Goal: Ask a question: Seek information or help from site administrators or community

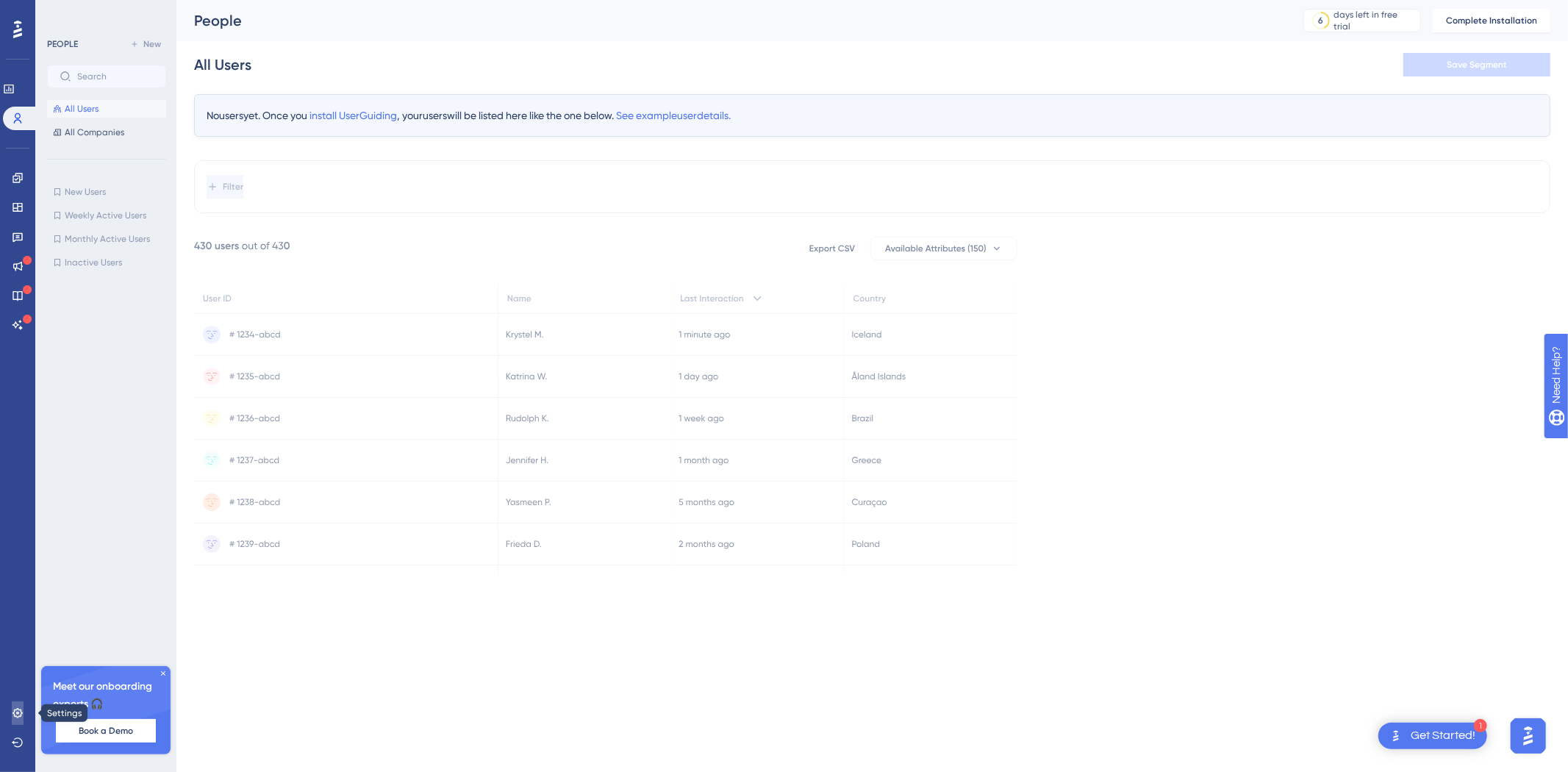
click at [12, 715] on icon at bounding box center [17, 713] width 12 height 12
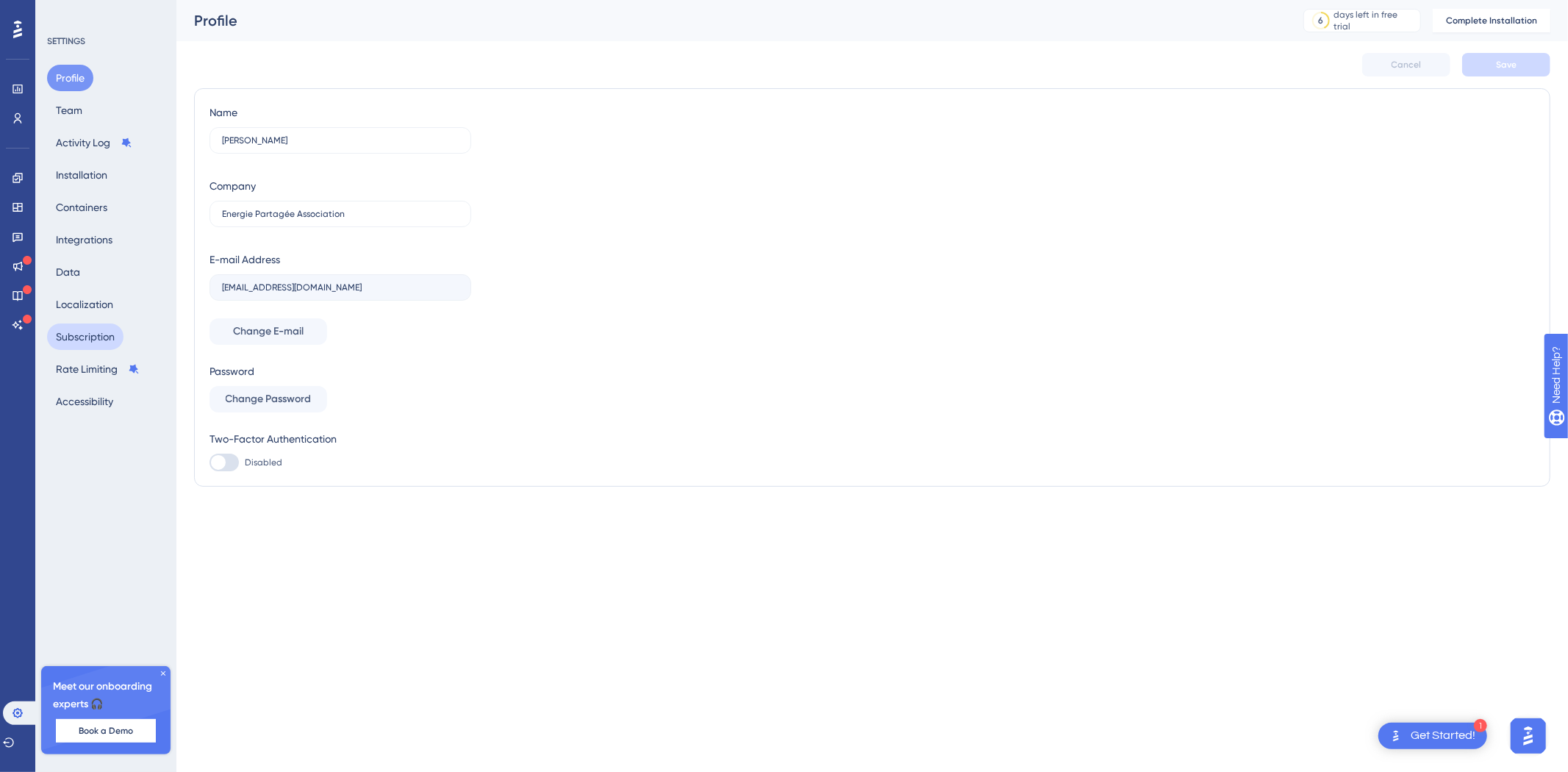
click at [82, 334] on button "Subscription" at bounding box center [86, 337] width 77 height 27
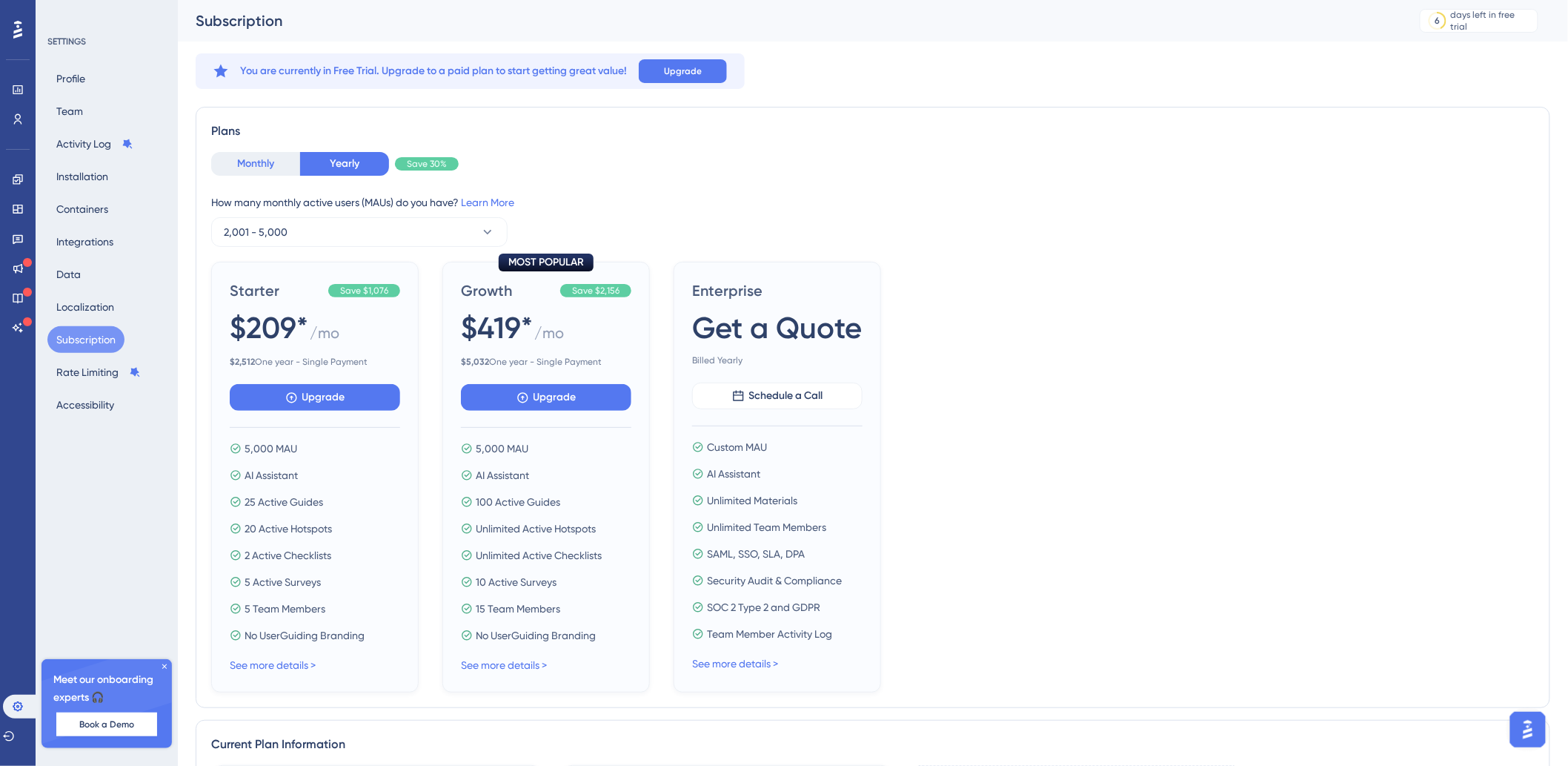
click at [240, 170] on button "Monthly" at bounding box center [256, 164] width 89 height 23
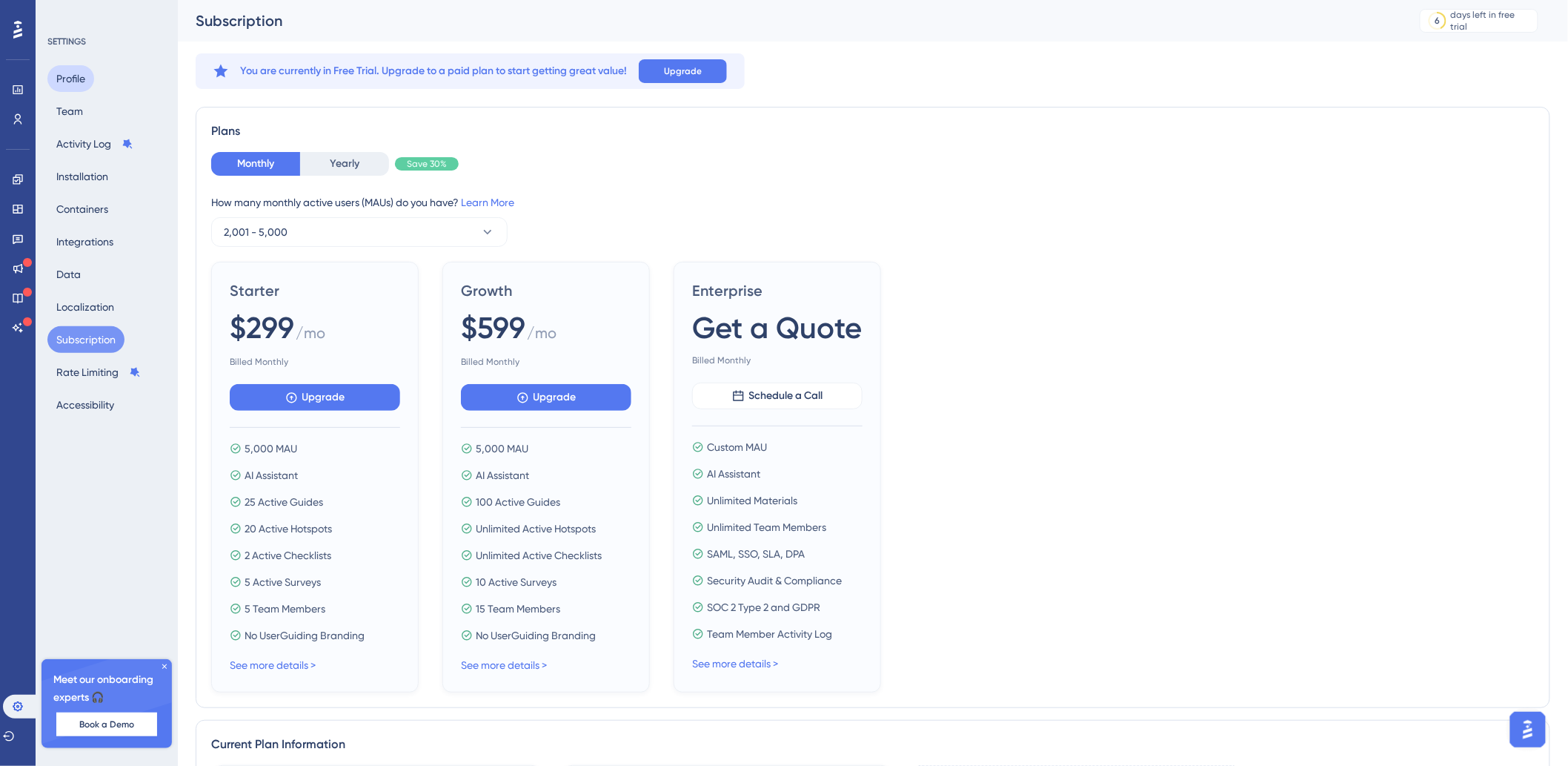
click at [91, 76] on button "Profile" at bounding box center [71, 79] width 47 height 27
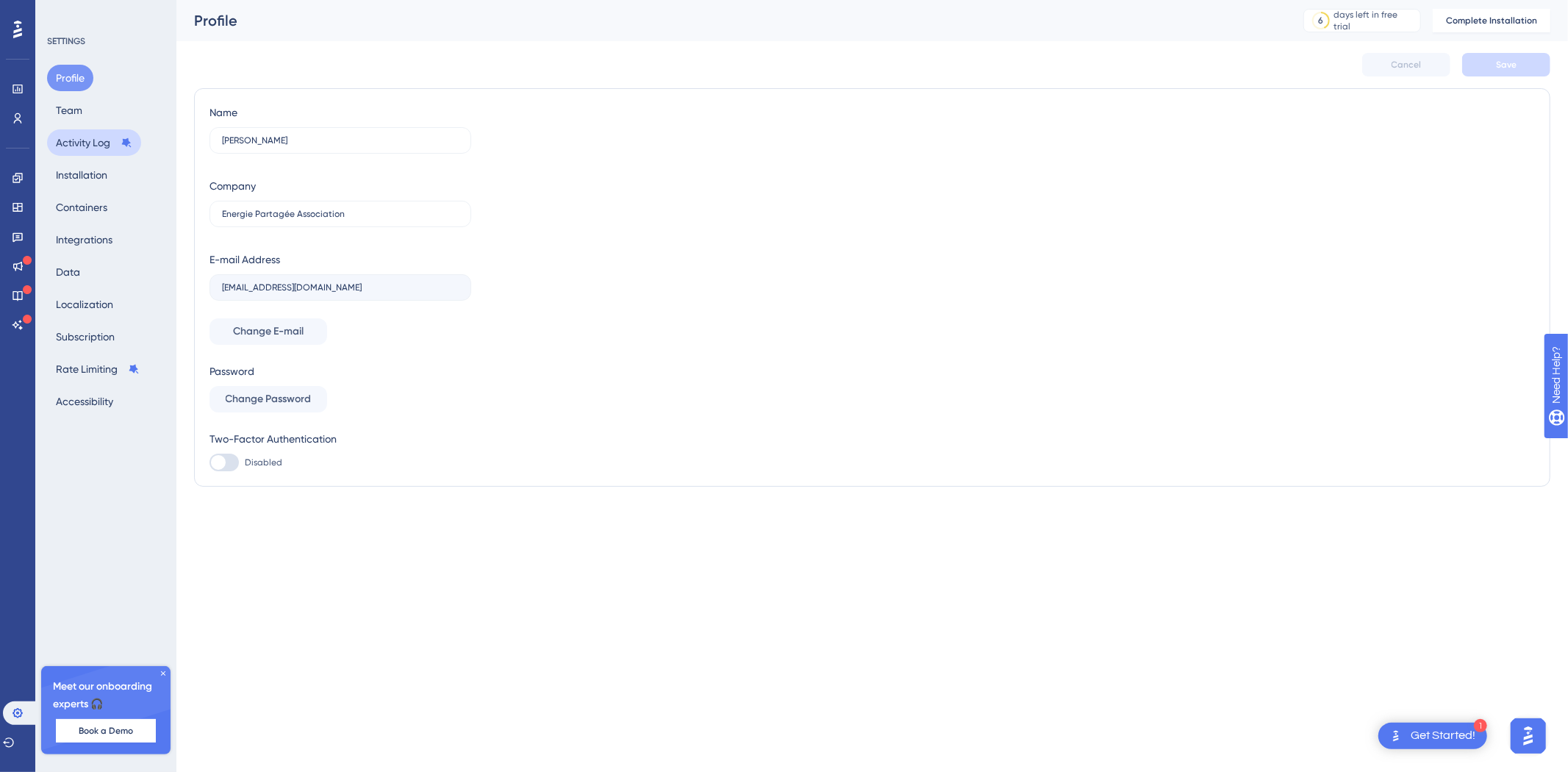
click at [75, 142] on button "Activity Log" at bounding box center [94, 143] width 94 height 27
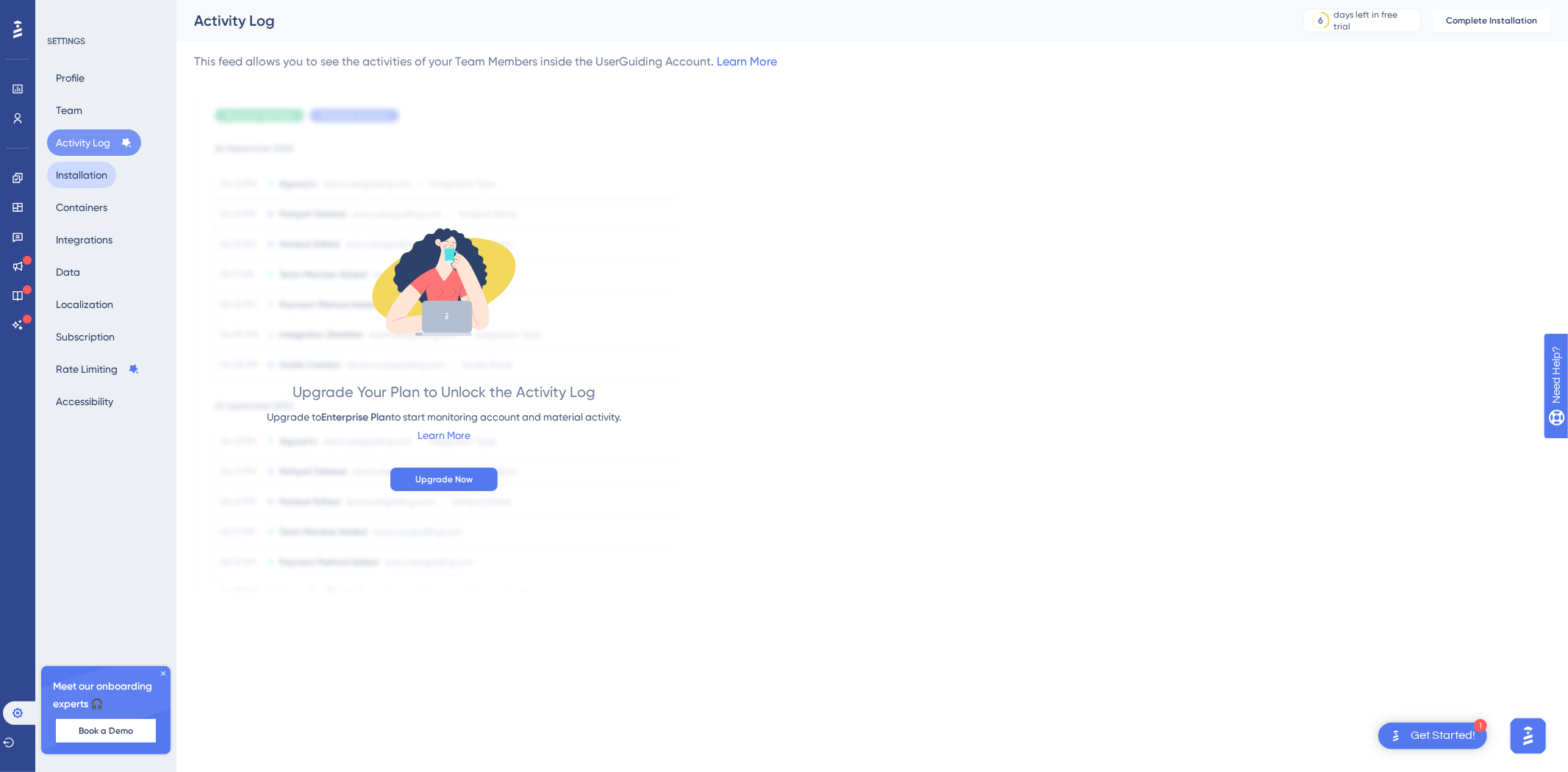
click at [73, 178] on button "Installation" at bounding box center [82, 175] width 69 height 27
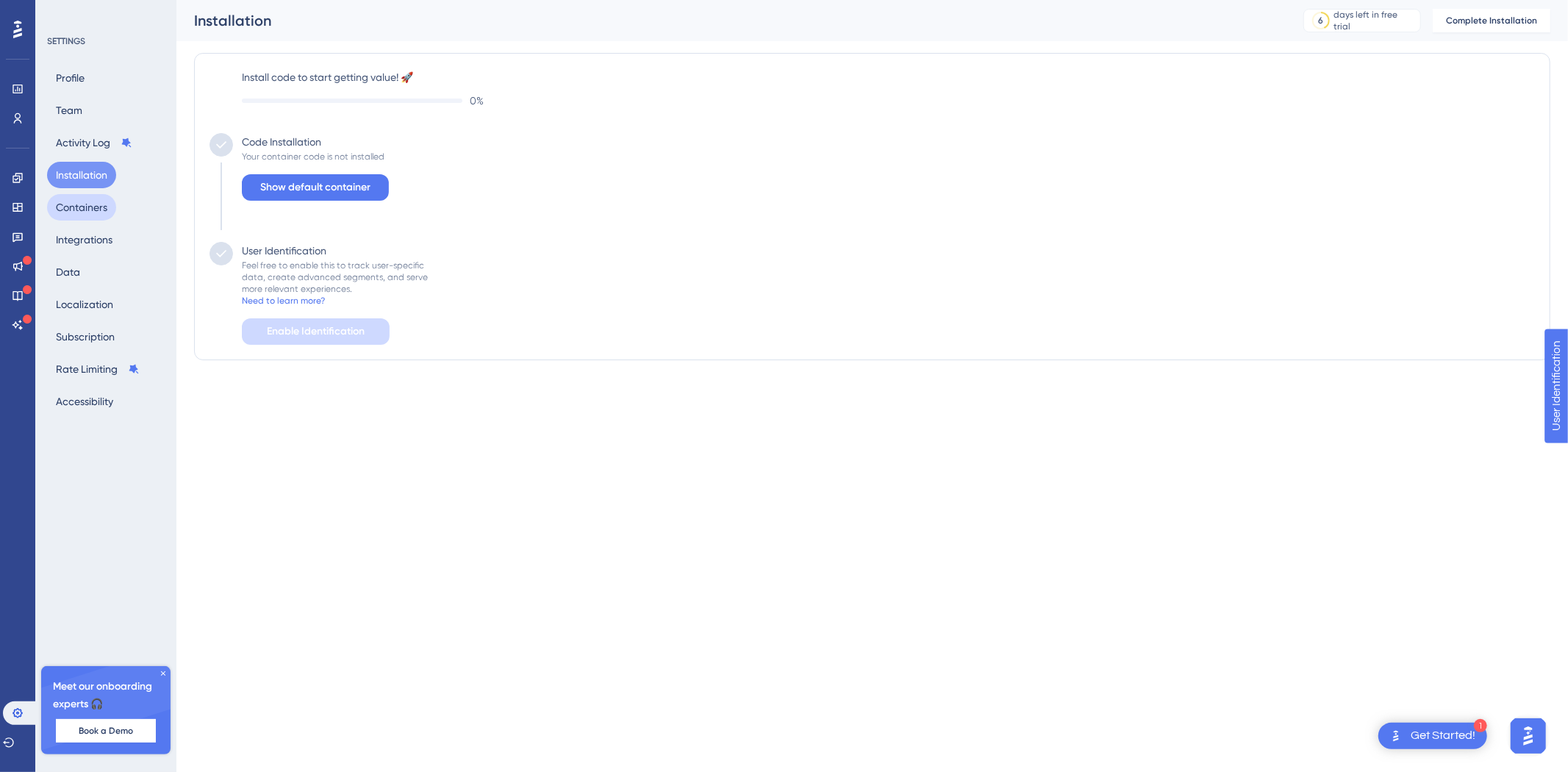
click at [71, 211] on button "Containers" at bounding box center [82, 207] width 69 height 27
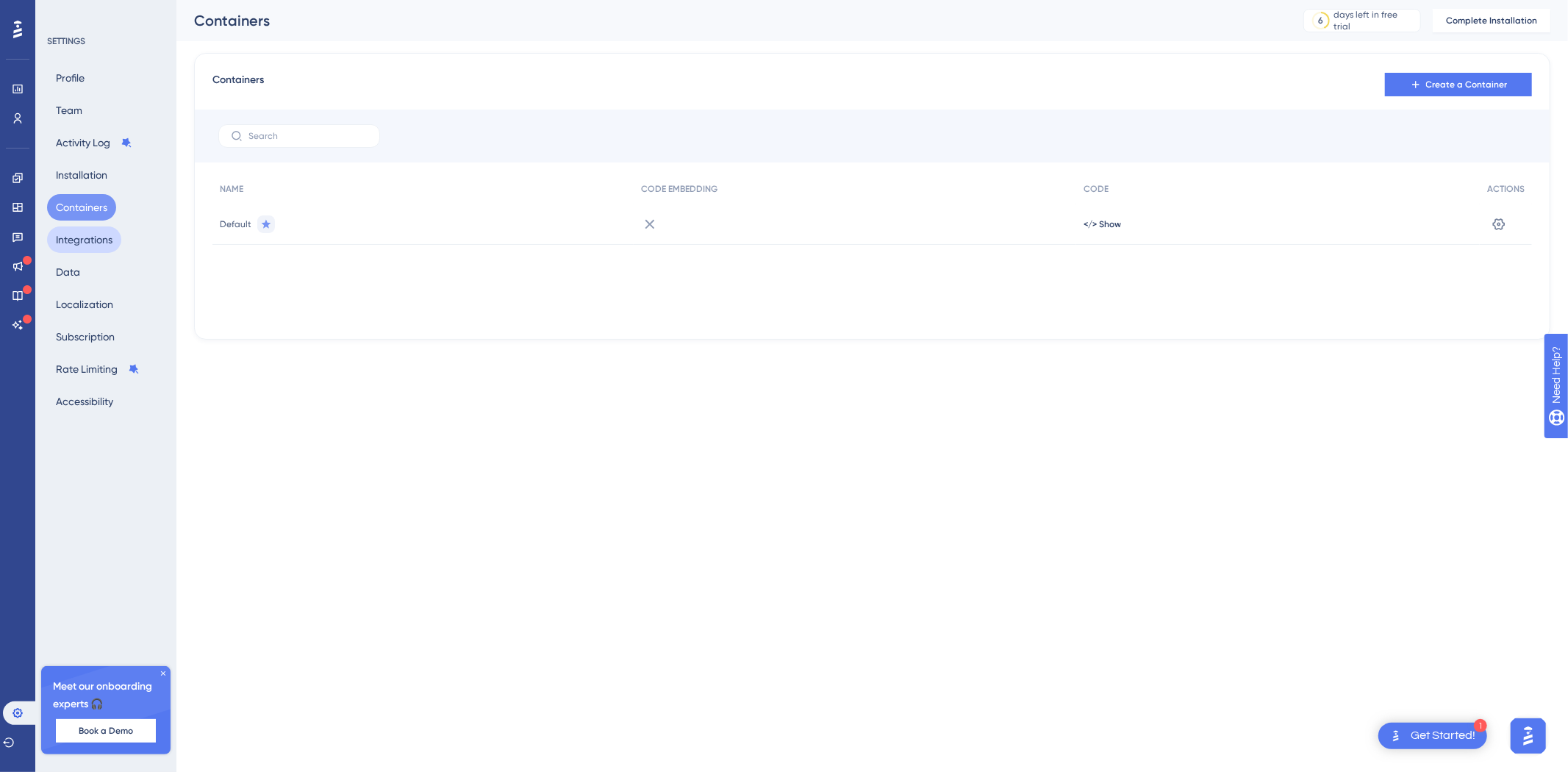
click at [72, 245] on button "Integrations" at bounding box center [84, 240] width 74 height 27
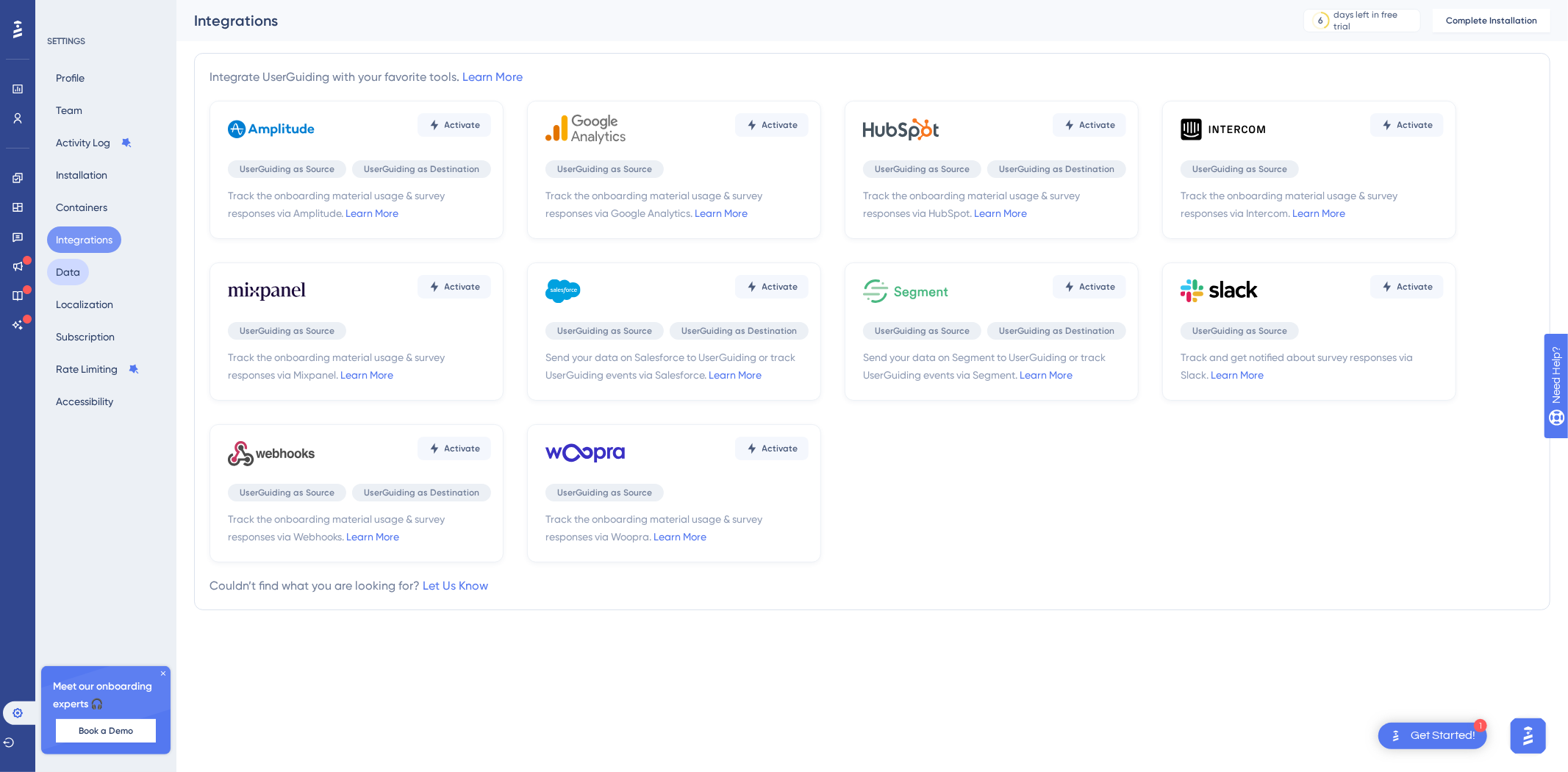
click at [72, 272] on button "Data" at bounding box center [68, 272] width 42 height 27
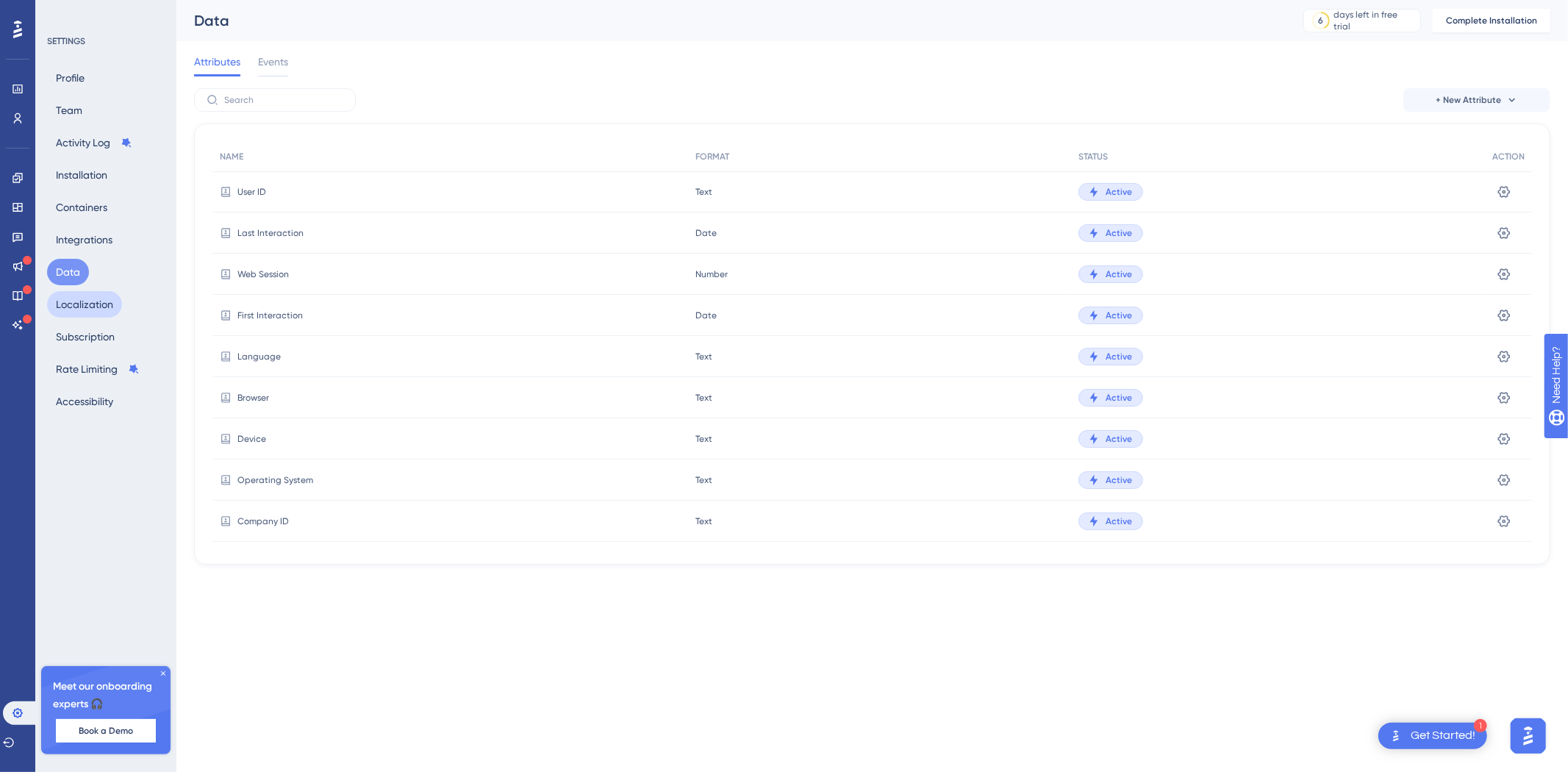
click at [73, 301] on button "Localization" at bounding box center [85, 304] width 75 height 27
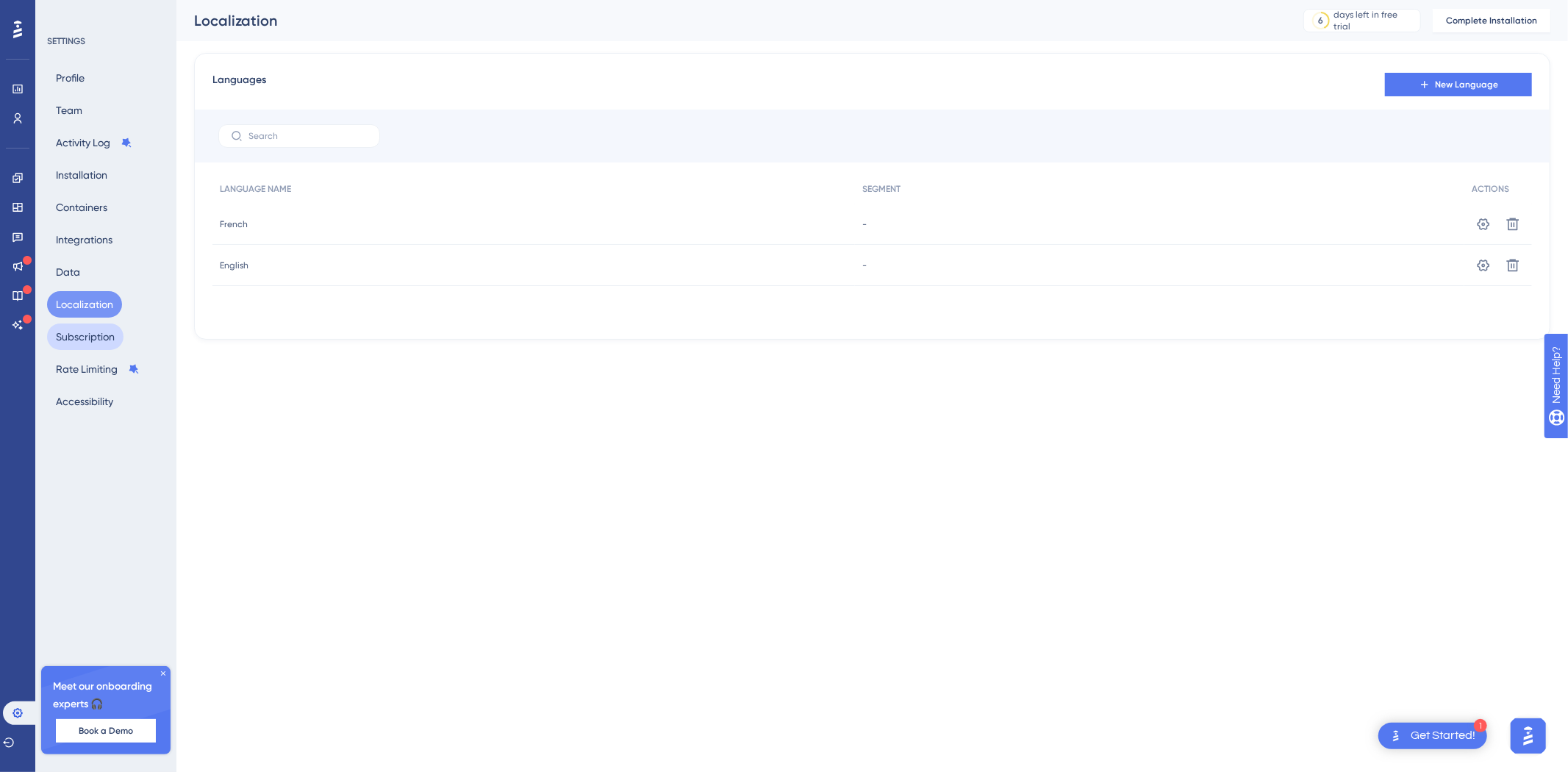
click at [77, 338] on button "Subscription" at bounding box center [86, 337] width 77 height 27
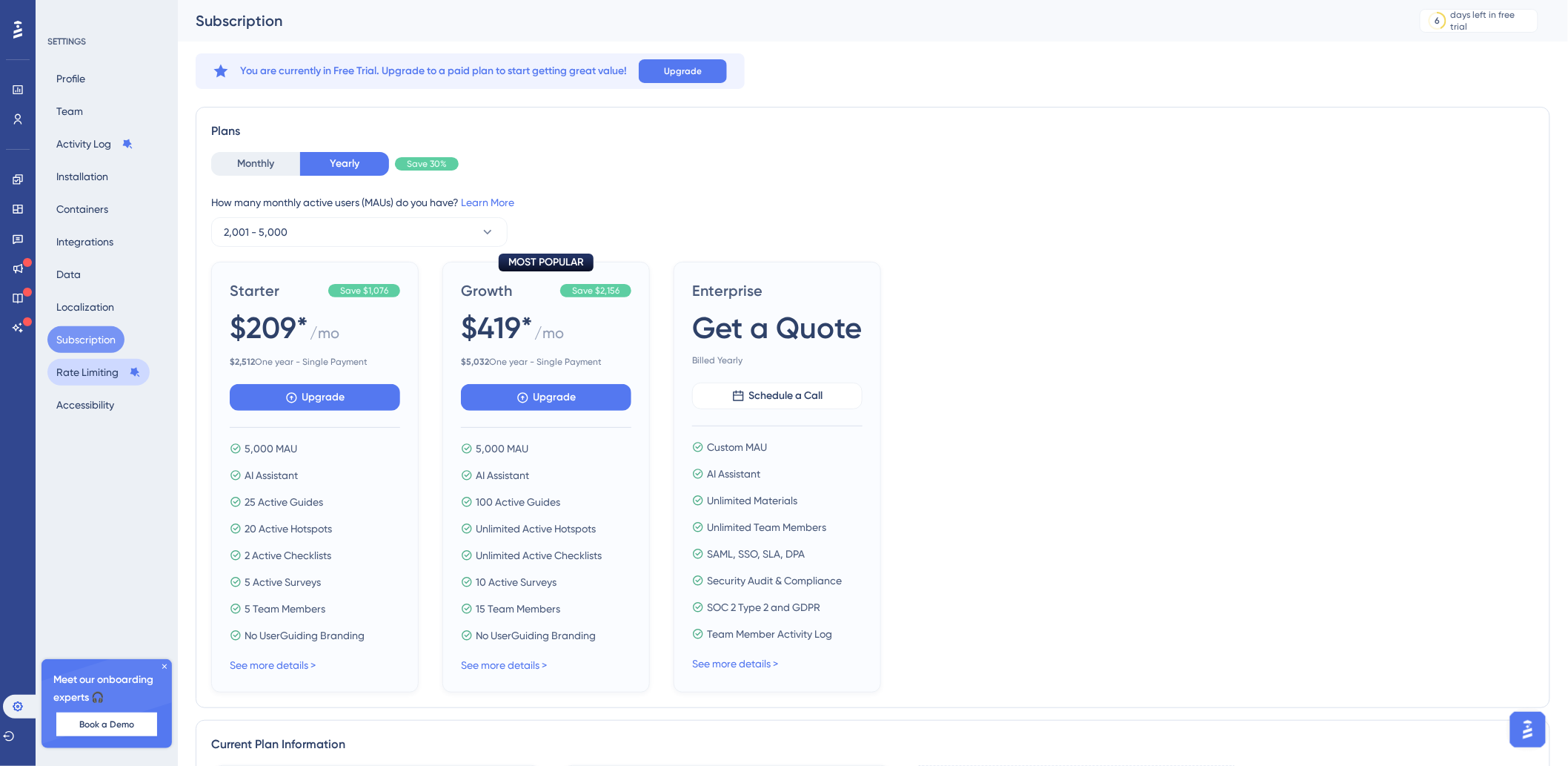
click at [82, 368] on button "Rate Limiting" at bounding box center [99, 373] width 102 height 27
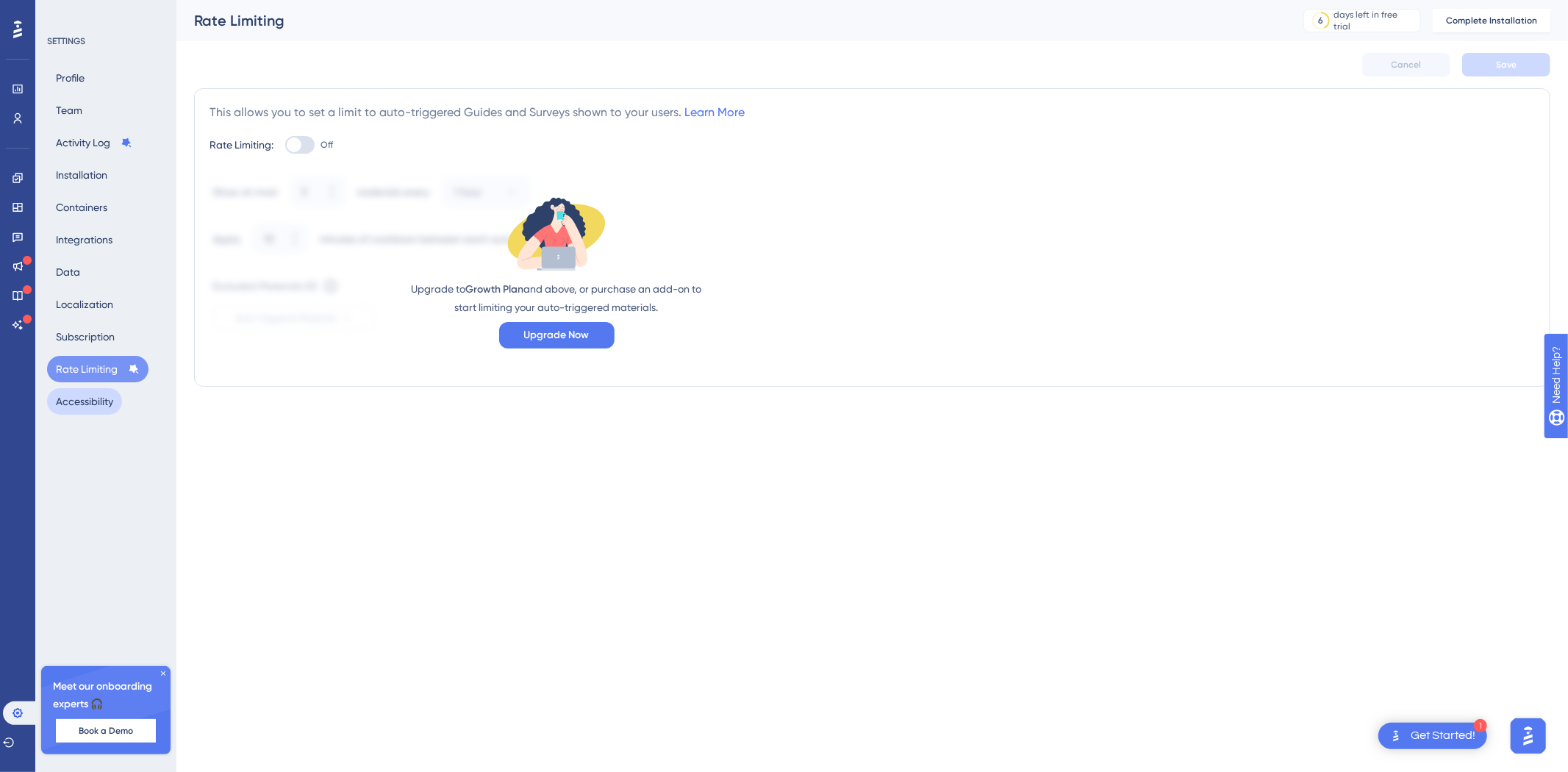
click at [79, 402] on button "Accessibility" at bounding box center [85, 402] width 75 height 27
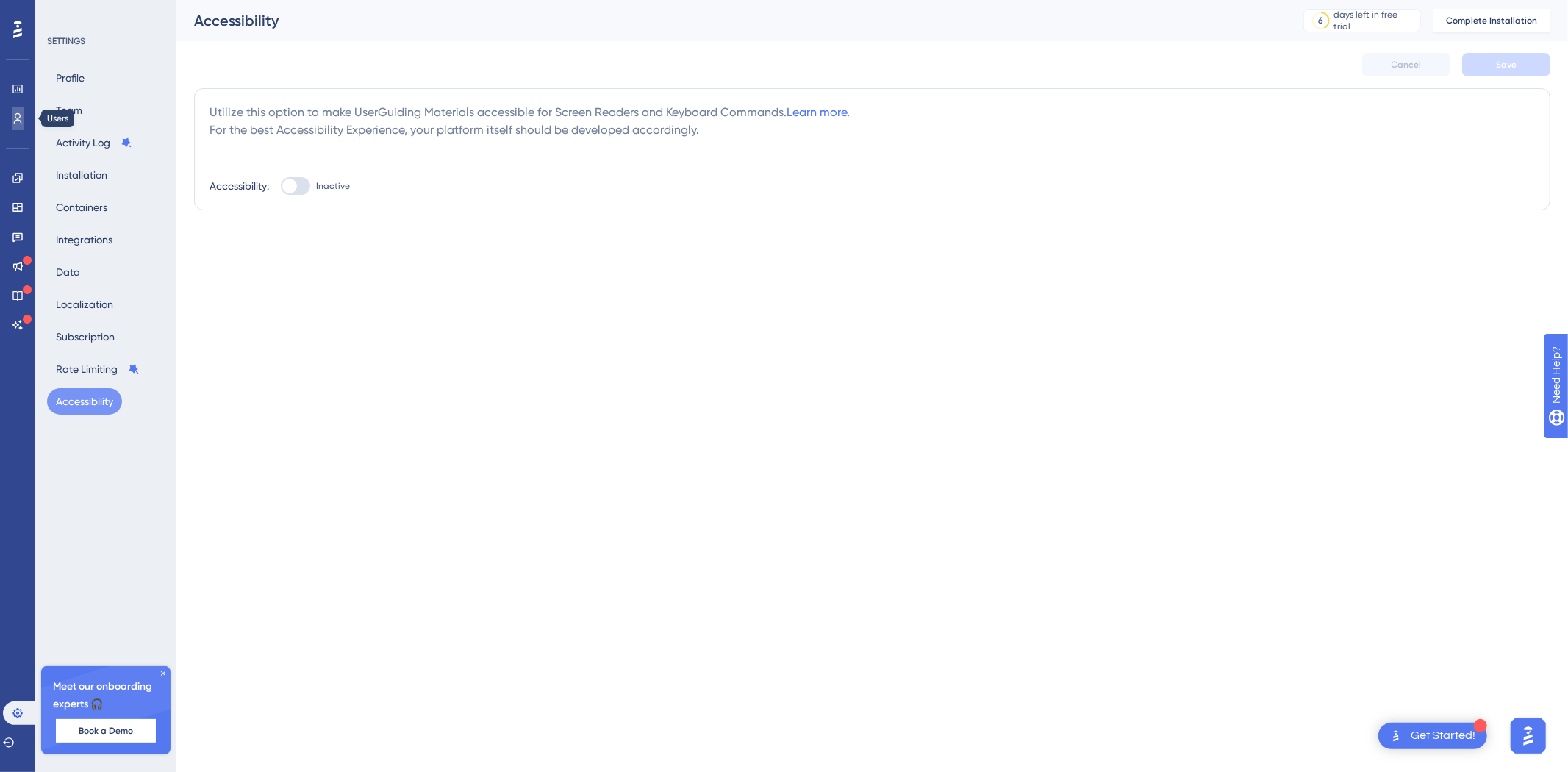
click at [22, 123] on icon at bounding box center [17, 118] width 12 height 12
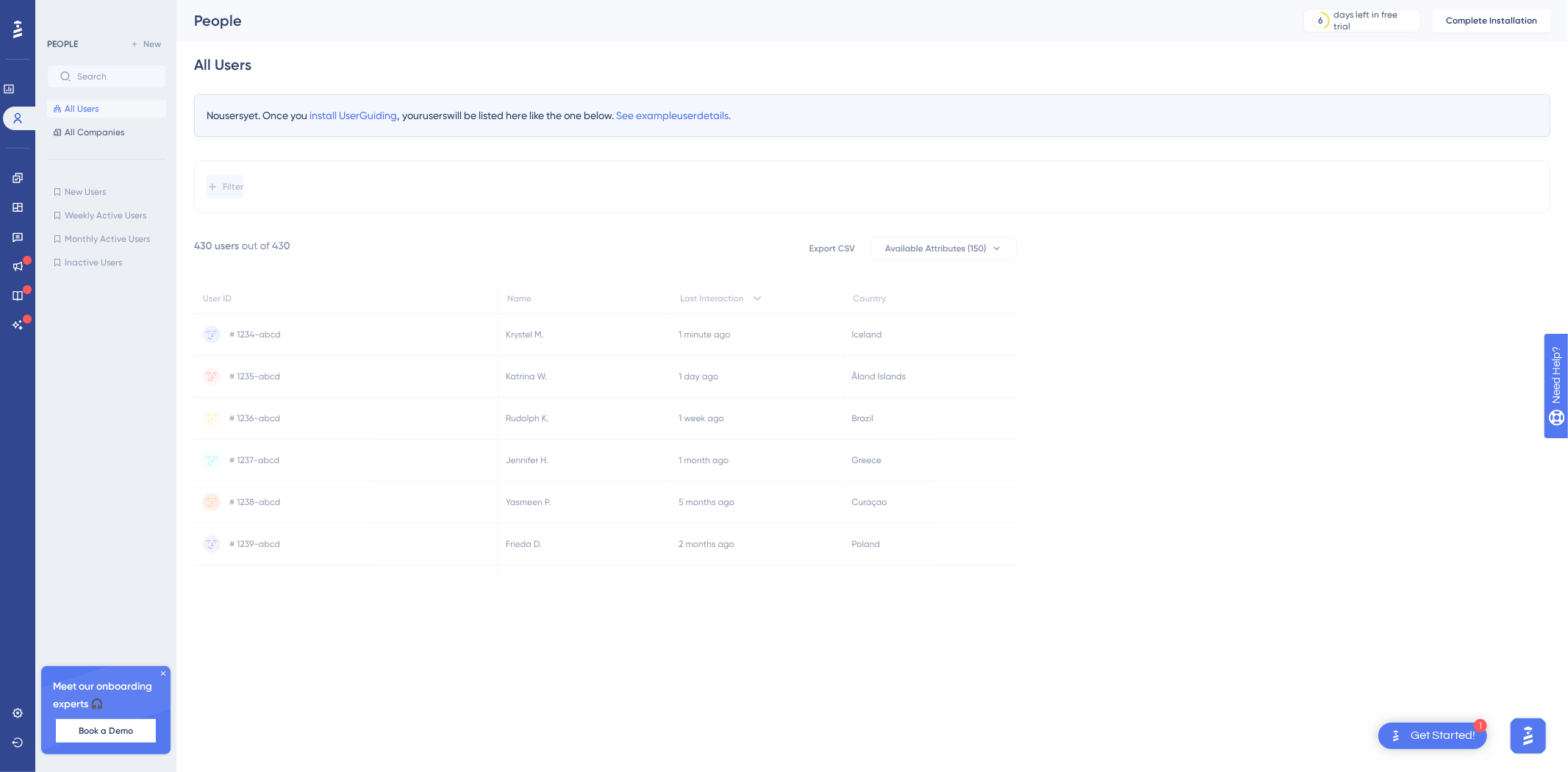
click at [22, 35] on div at bounding box center [17, 29] width 23 height 23
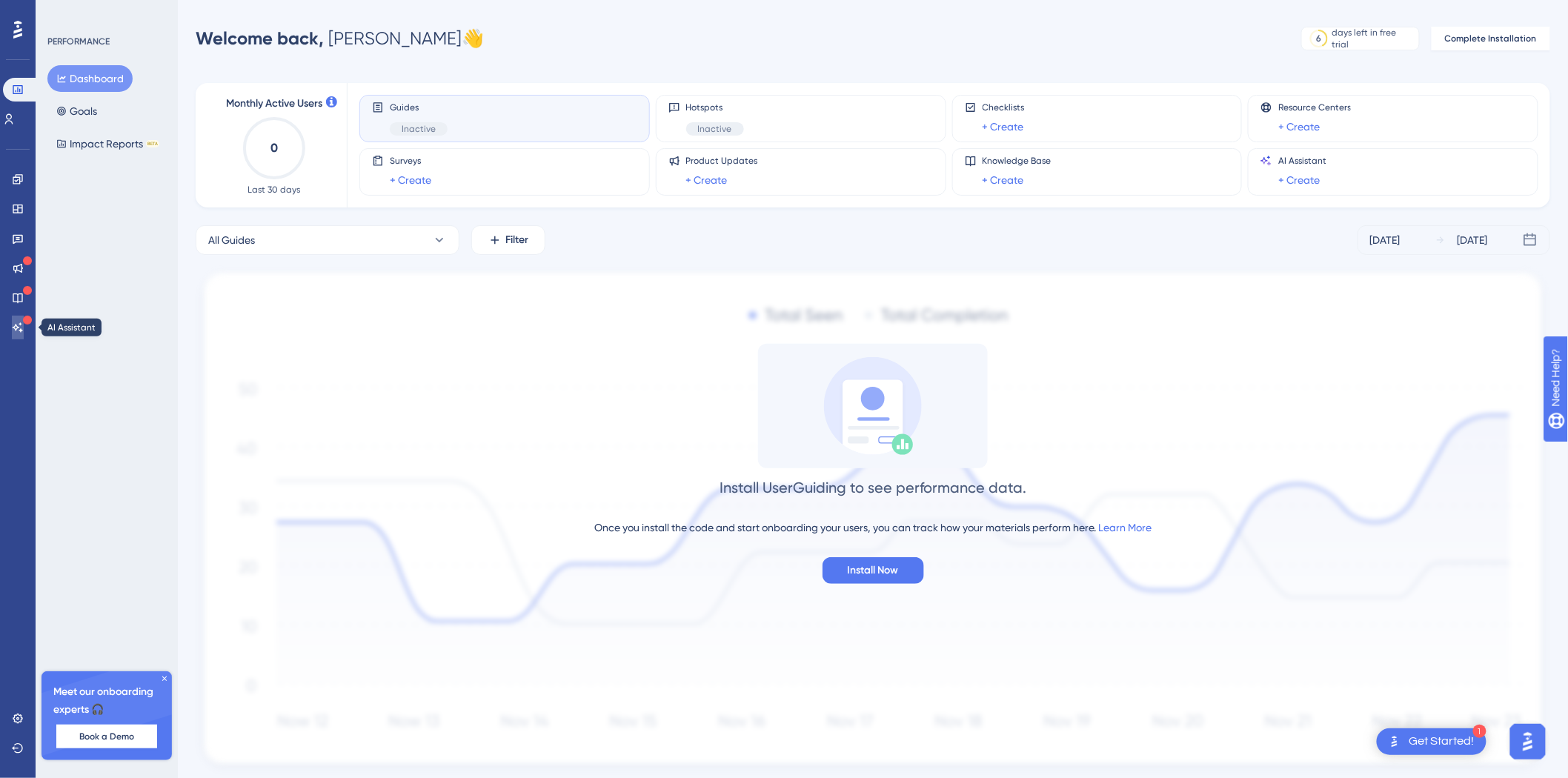
click at [23, 328] on link at bounding box center [18, 327] width 12 height 23
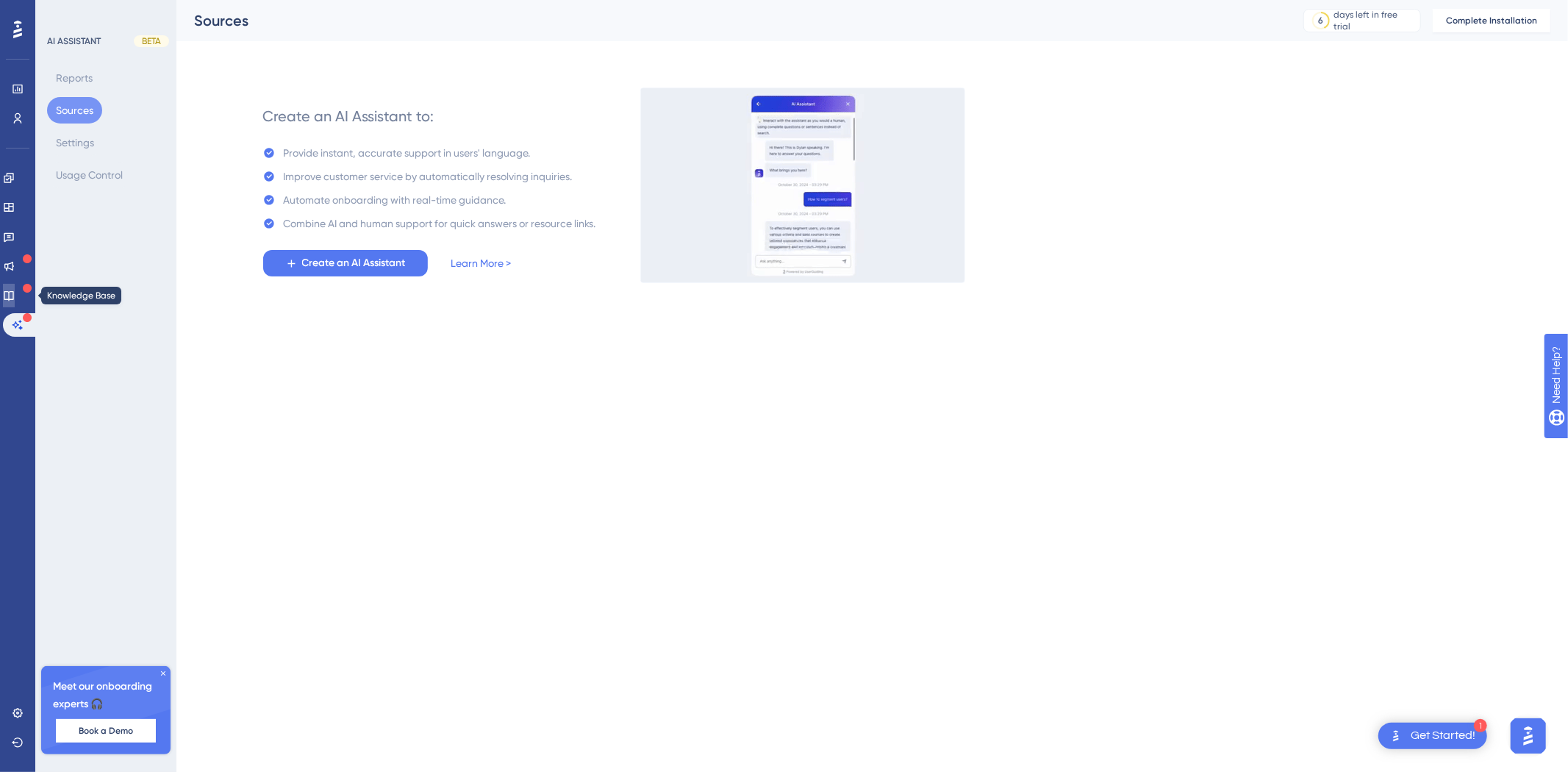
click at [15, 292] on icon at bounding box center [9, 295] width 12 height 12
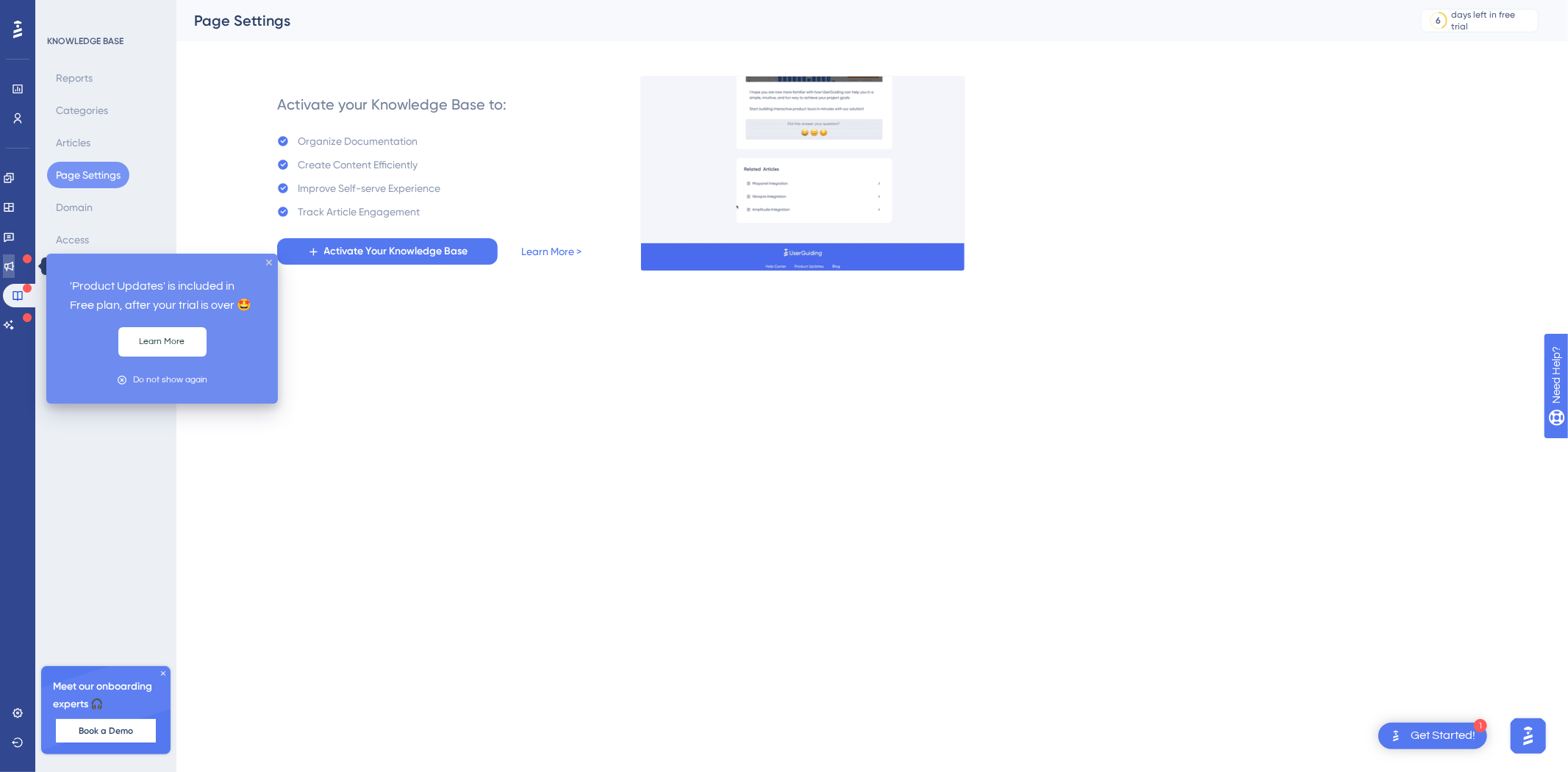
click at [15, 262] on icon at bounding box center [9, 266] width 12 height 12
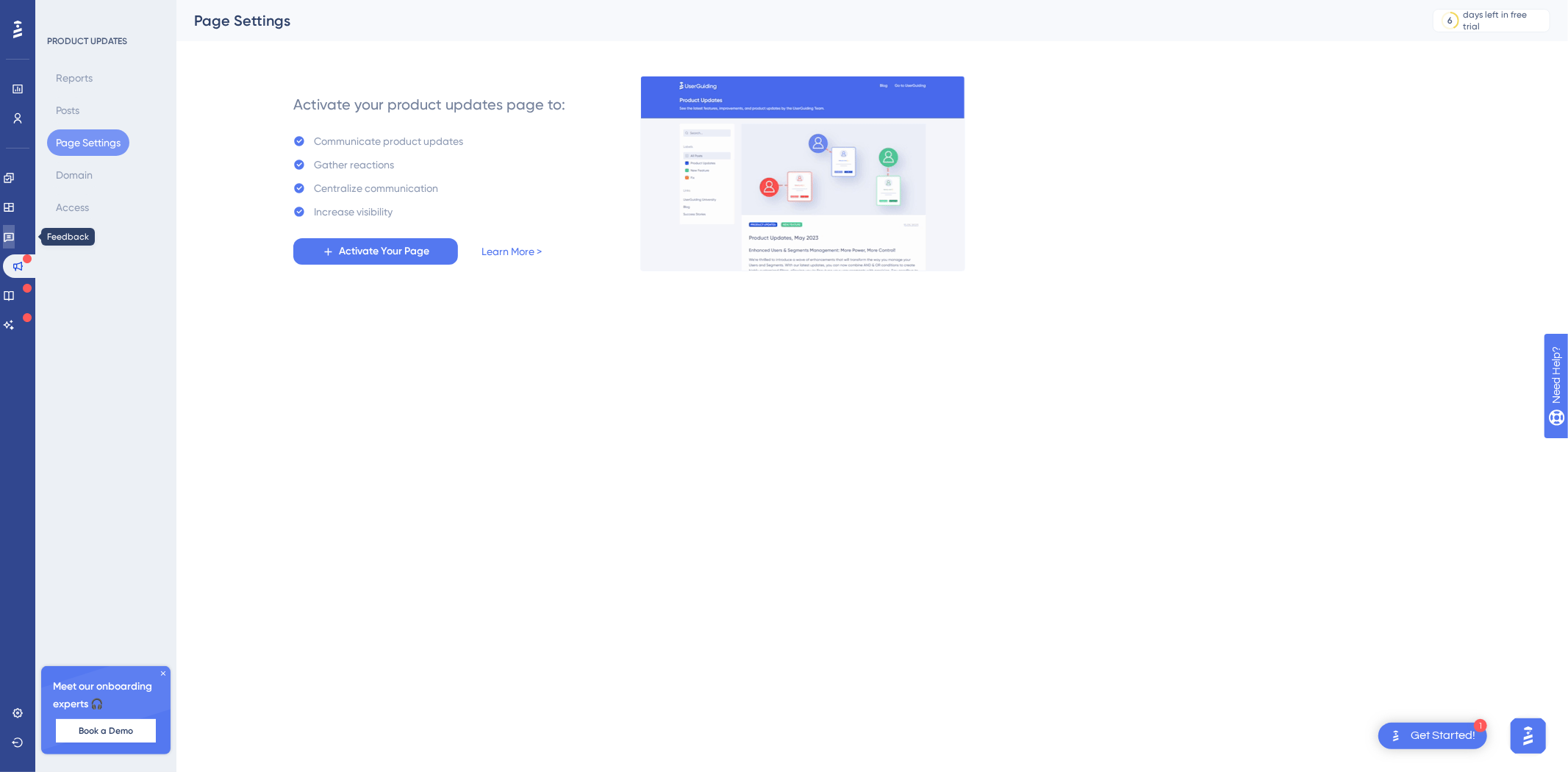
click at [10, 237] on link at bounding box center [9, 236] width 12 height 23
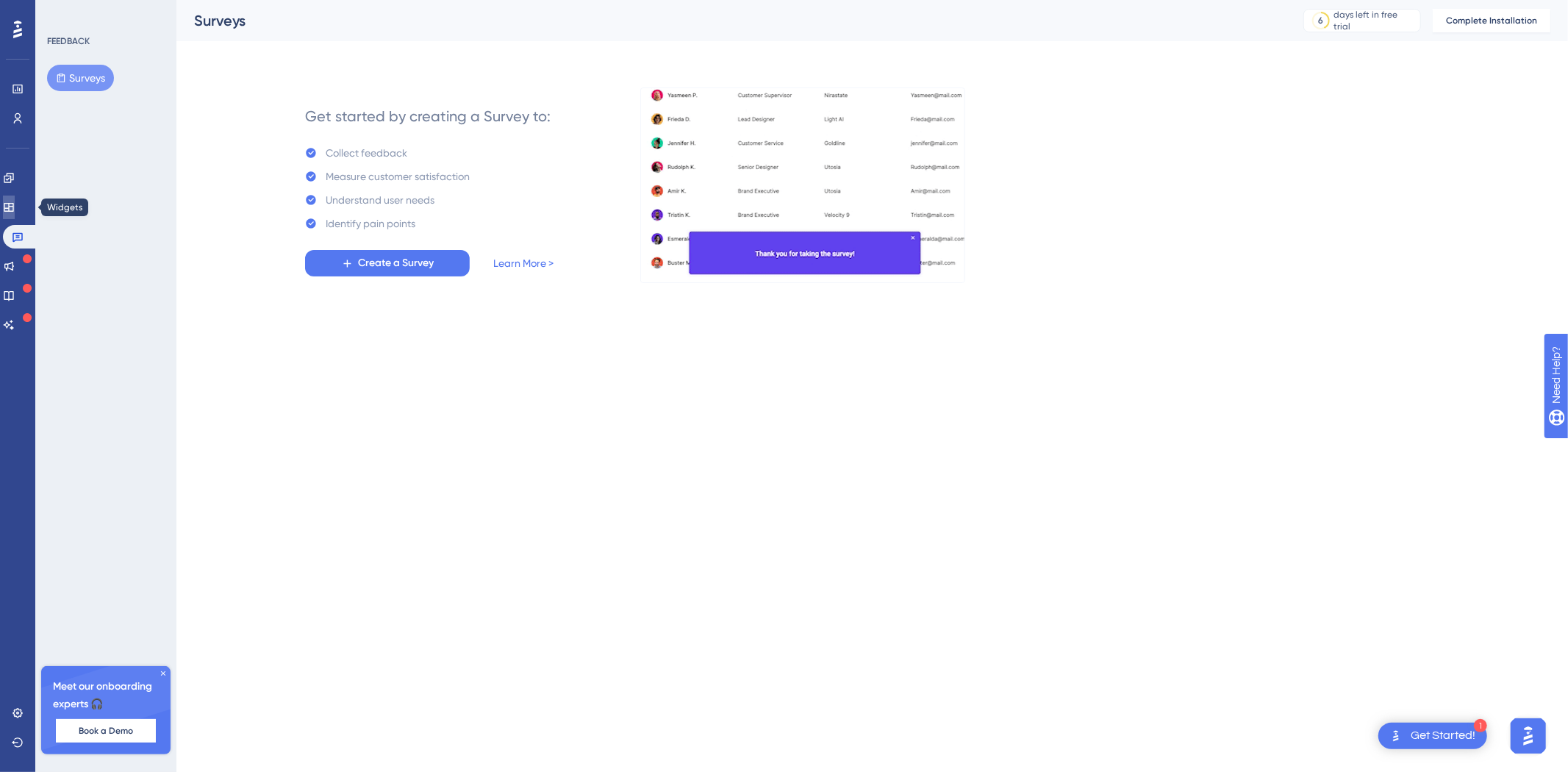
click at [13, 205] on icon at bounding box center [7, 207] width 9 height 9
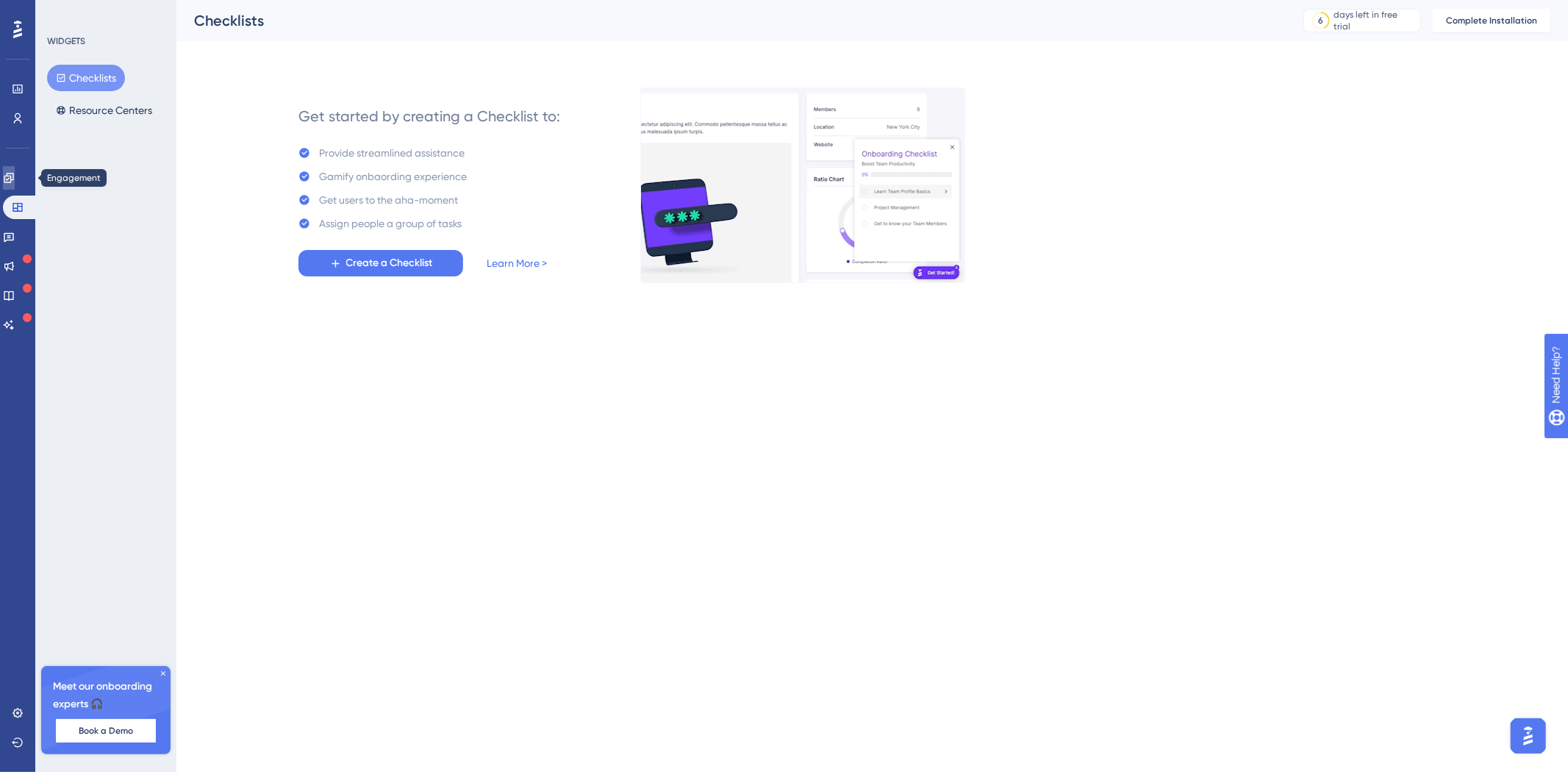
click at [15, 177] on icon at bounding box center [9, 178] width 12 height 12
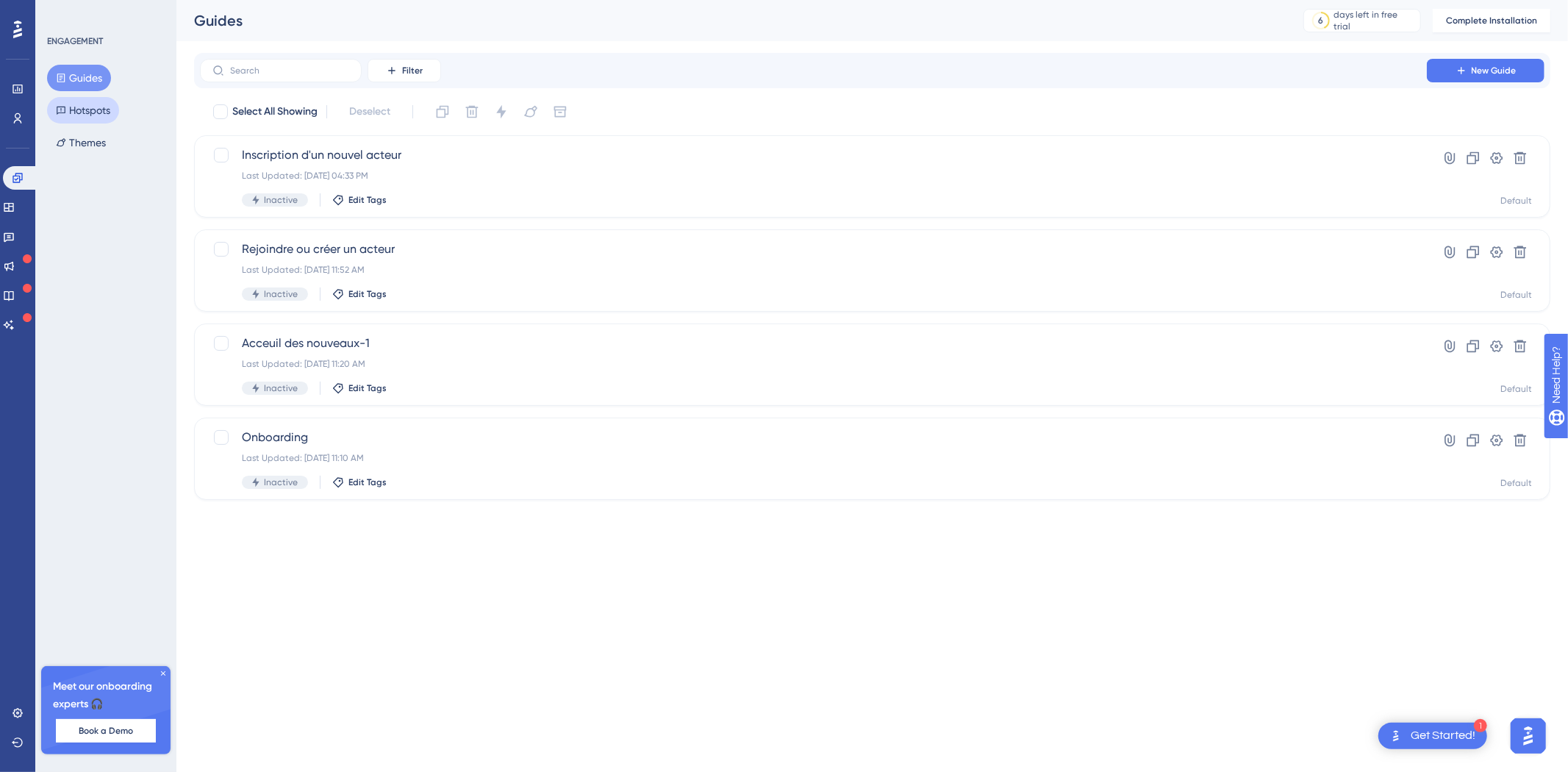
click at [89, 108] on button "Hotspots" at bounding box center [83, 111] width 72 height 27
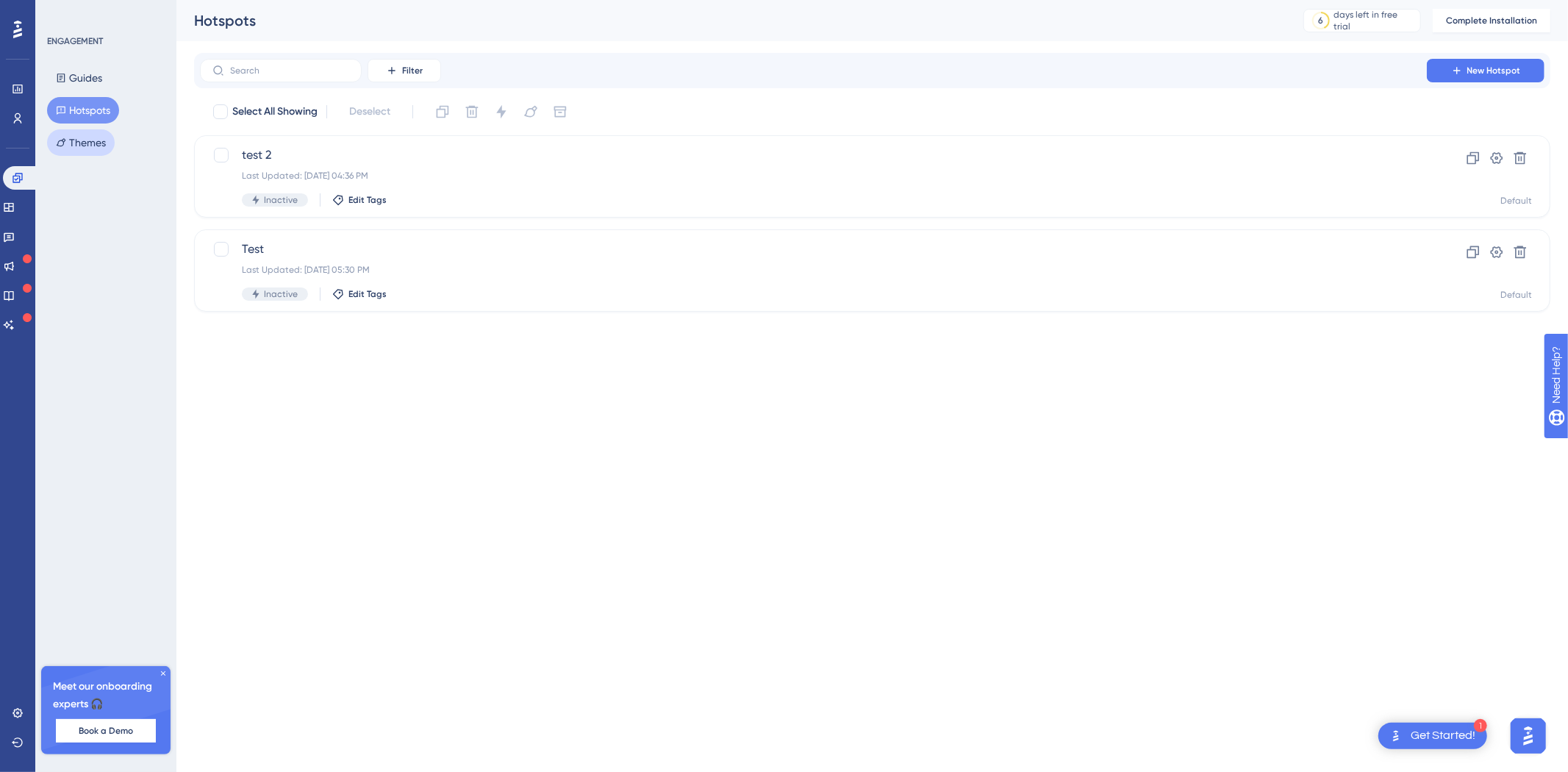
click at [79, 142] on button "Themes" at bounding box center [81, 143] width 67 height 27
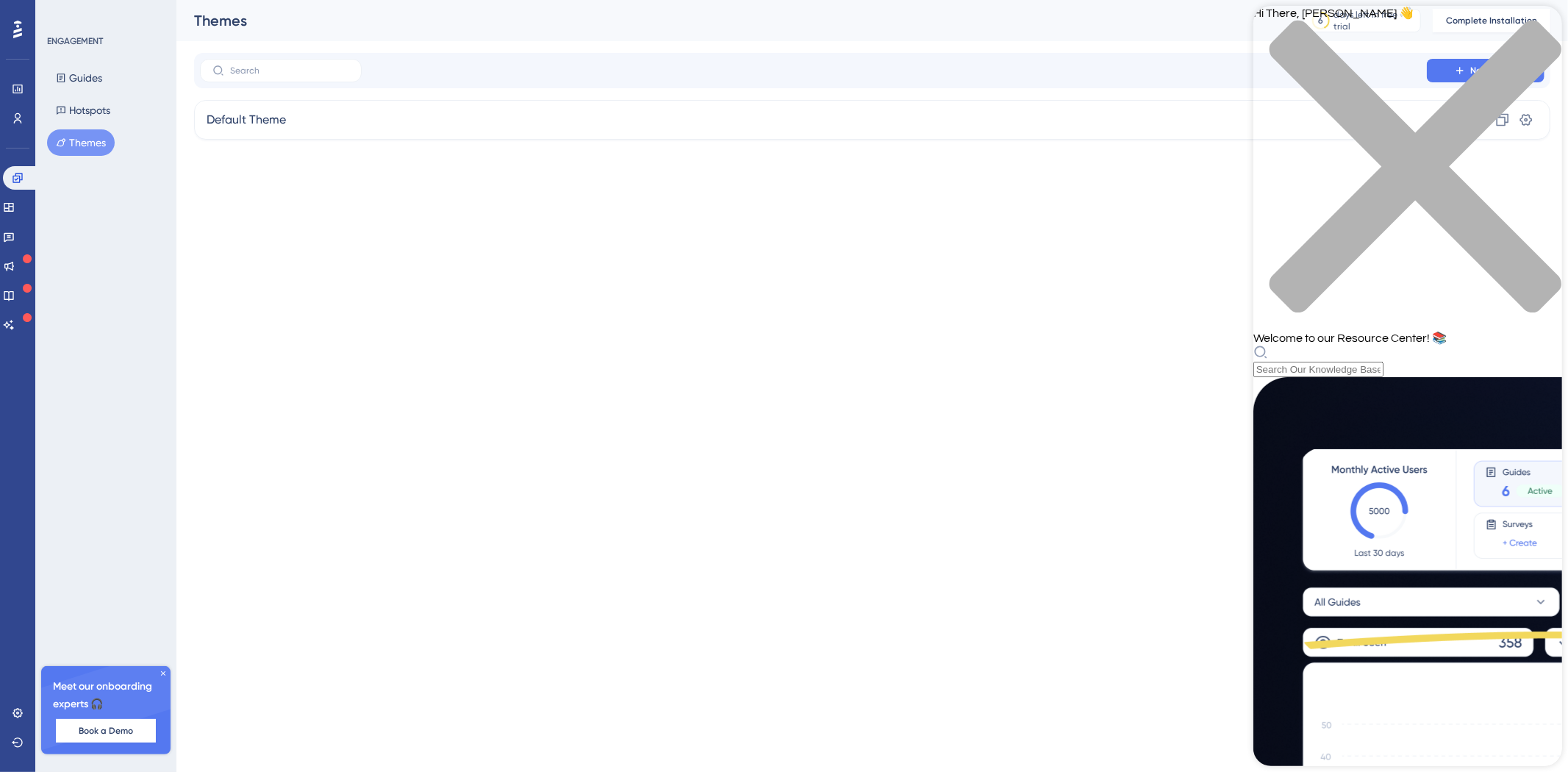
scroll to position [425, 0]
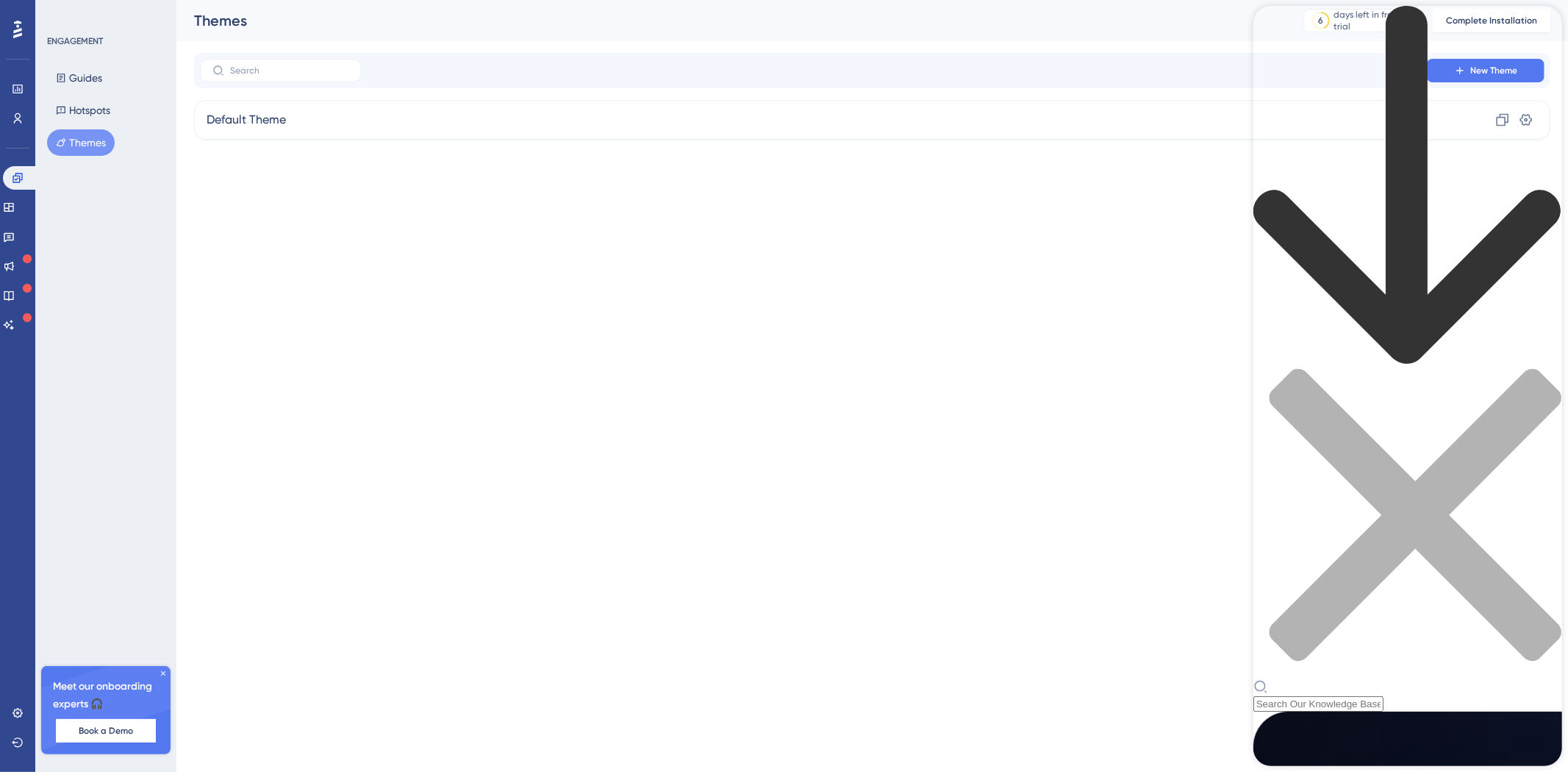
click at [1416, 680] on div "Resource Center Header" at bounding box center [1407, 695] width 309 height 32
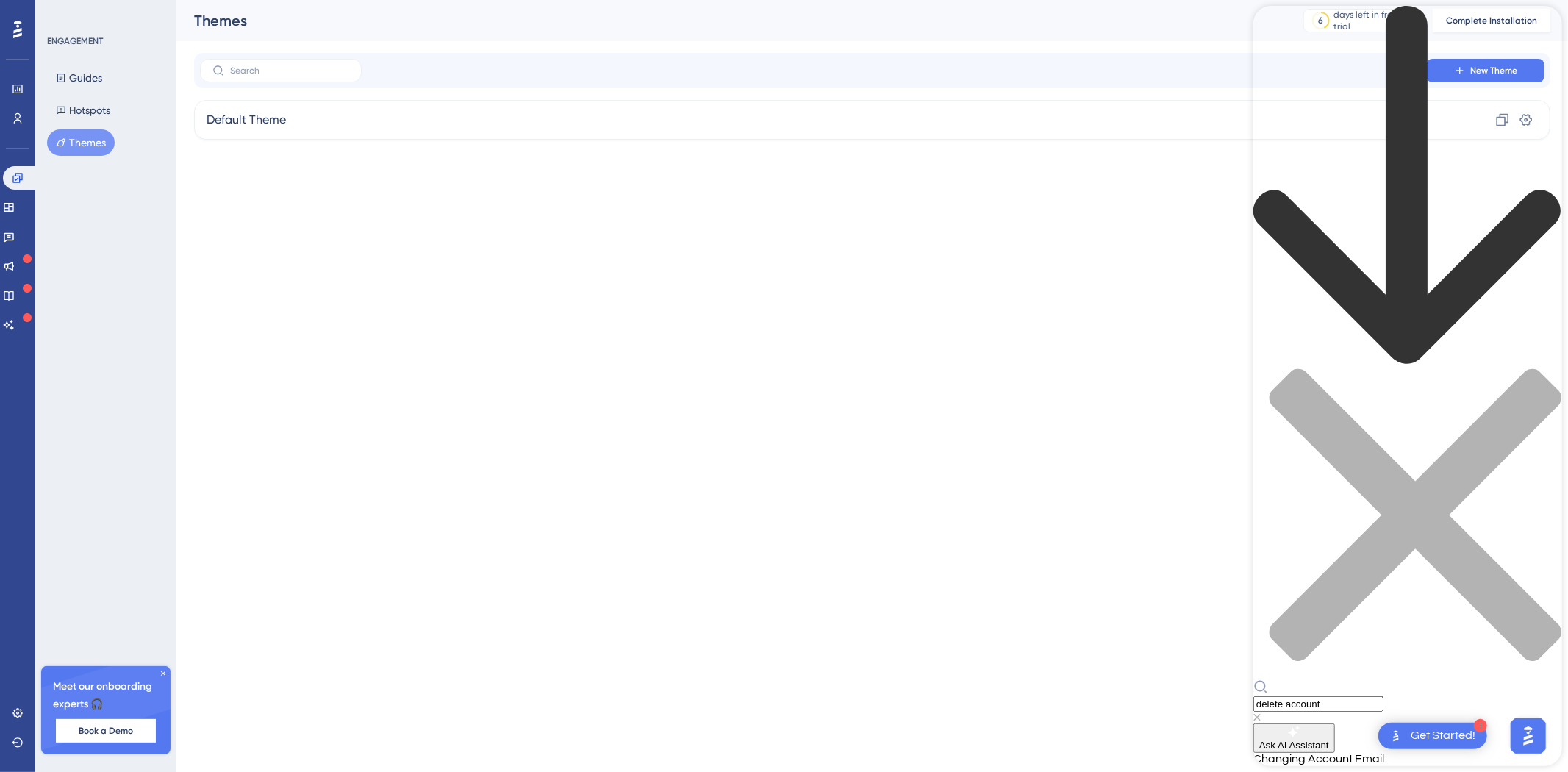
scroll to position [814, 0]
type input "delete account"
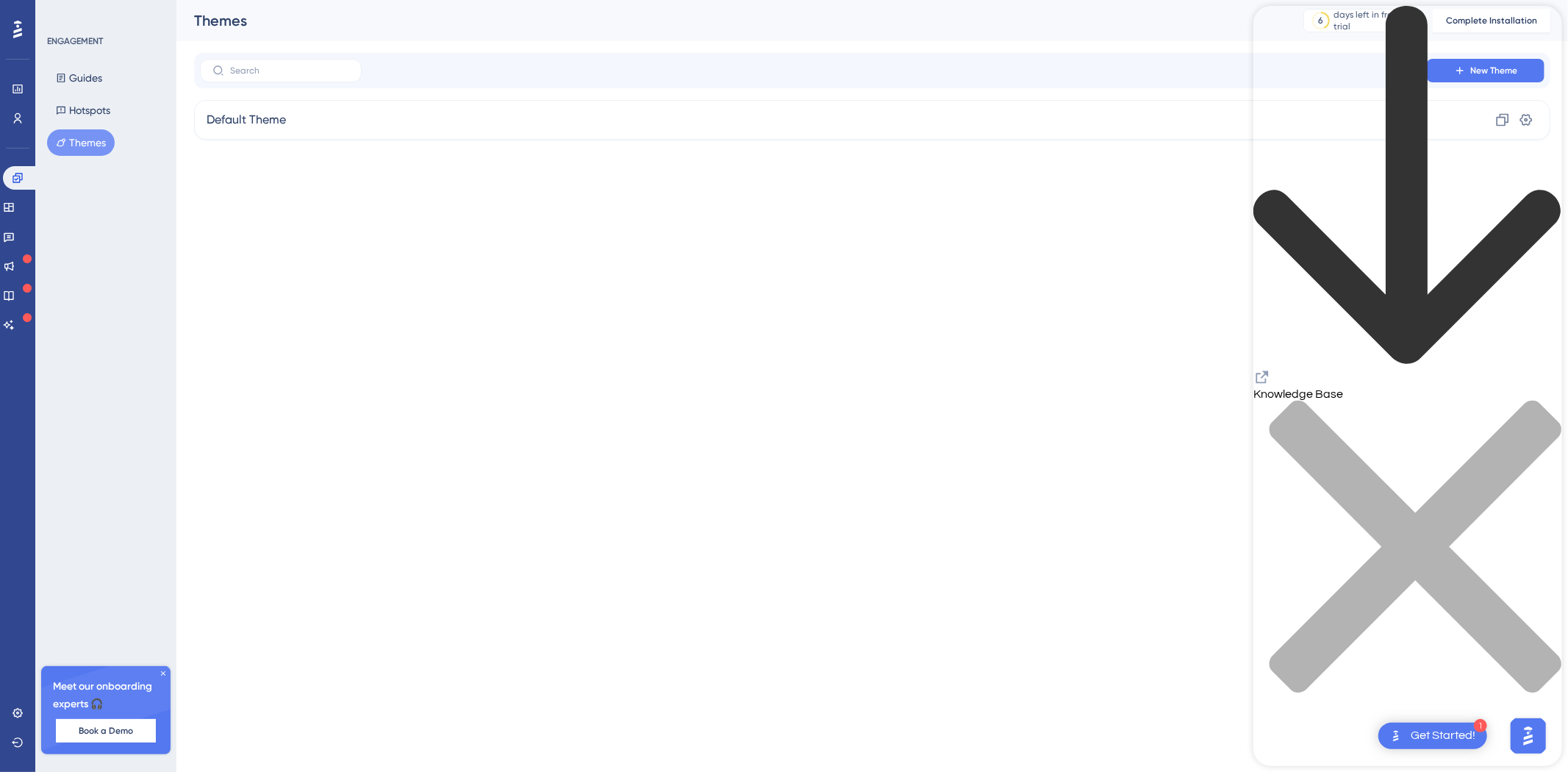
click at [1276, 27] on icon "back to header" at bounding box center [1407, 186] width 309 height 360
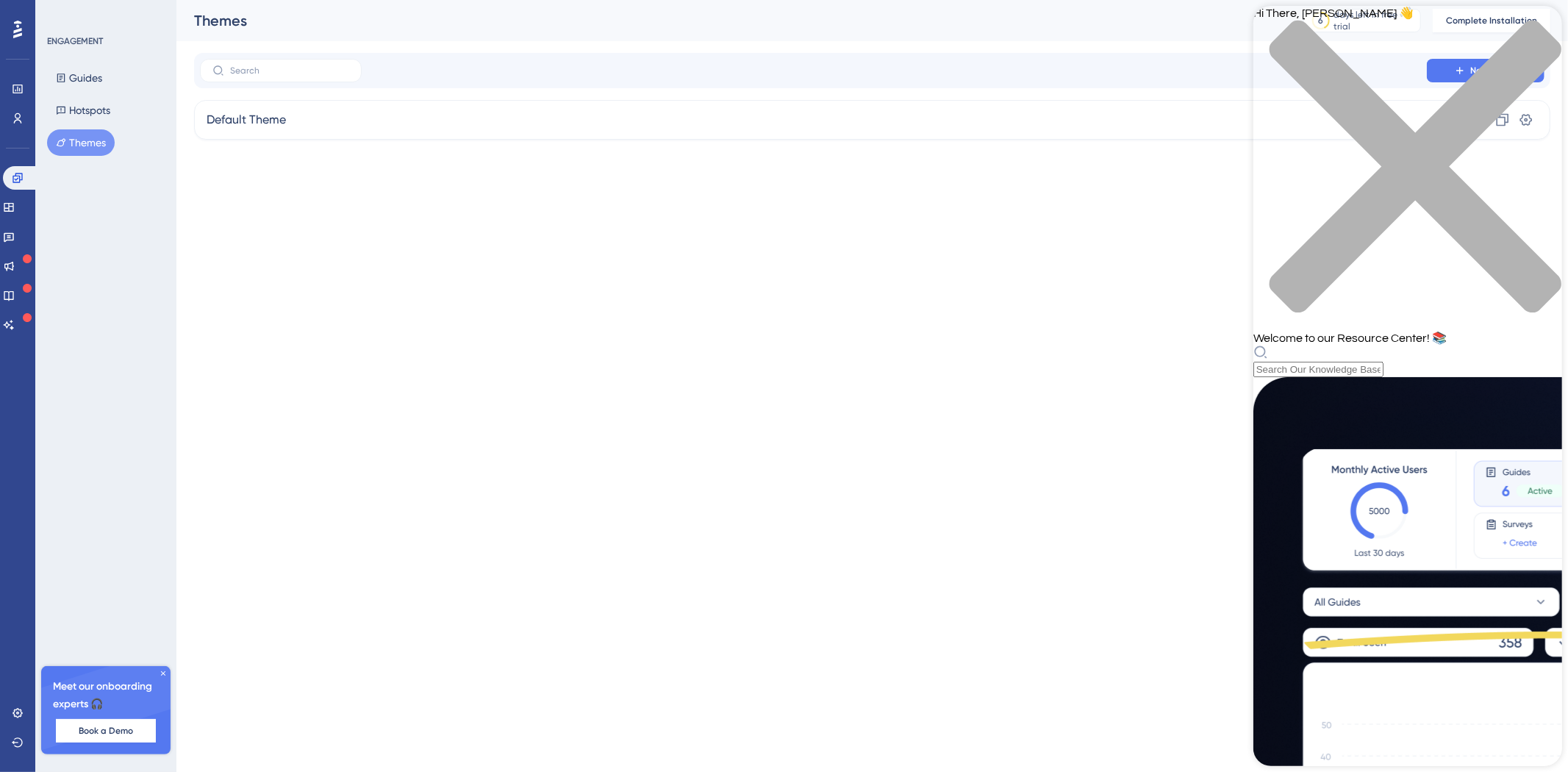
click at [1353, 344] on div "Resource Center Header" at bounding box center [1407, 360] width 309 height 32
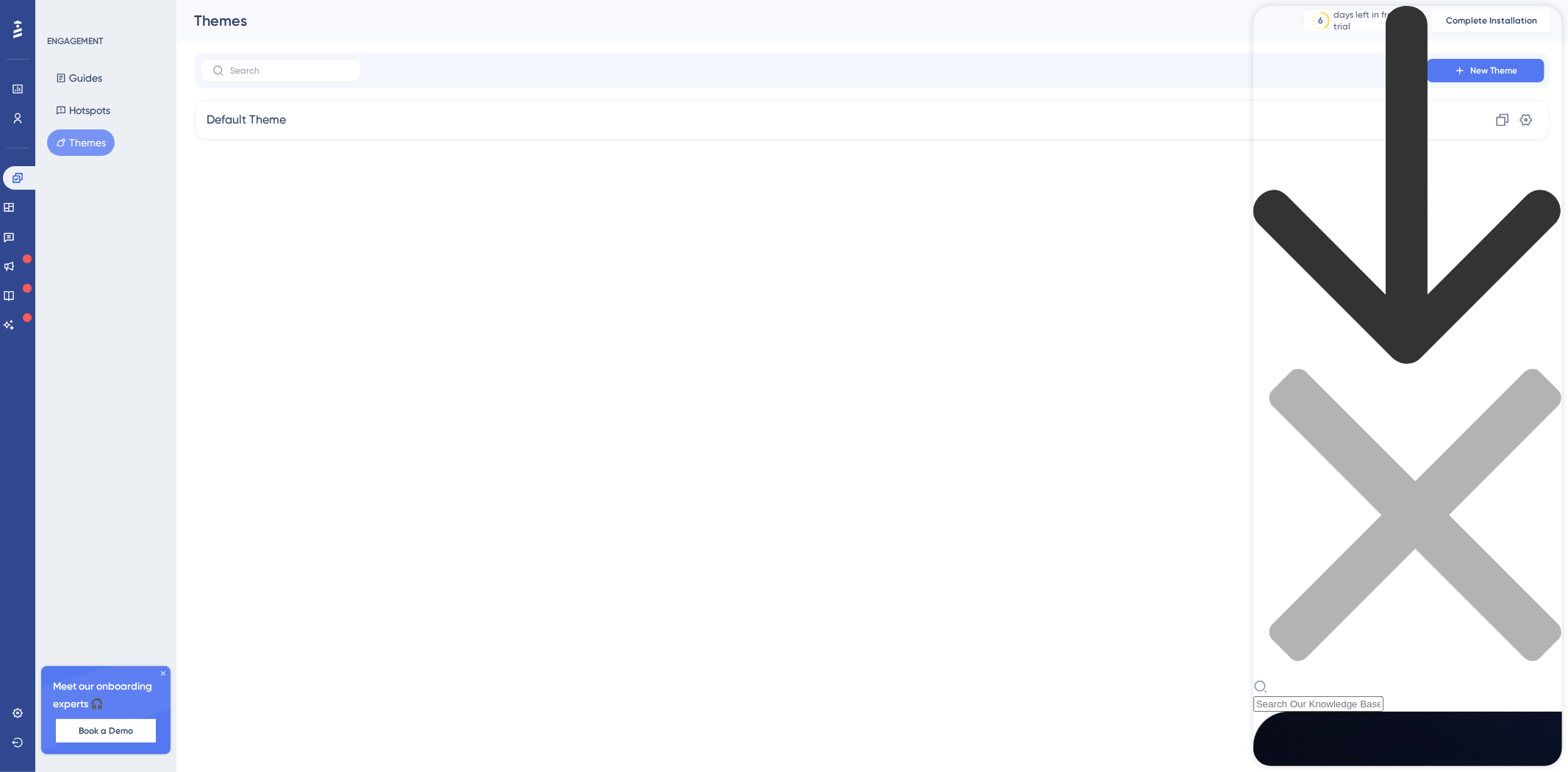
click at [1328, 86] on div "Resource Center Header" at bounding box center [1407, 359] width 309 height 705
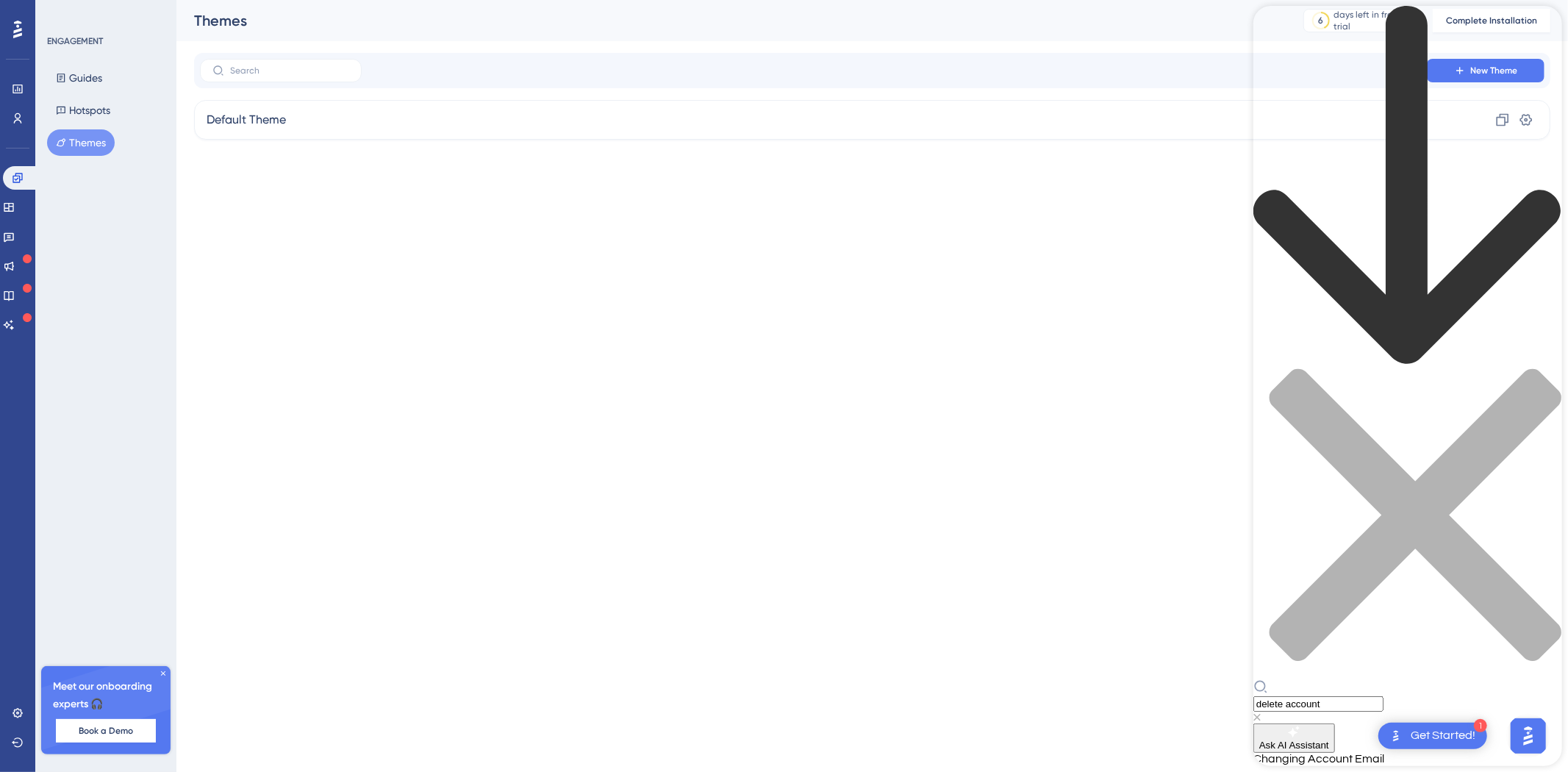
scroll to position [129, 0]
type input "delete account"
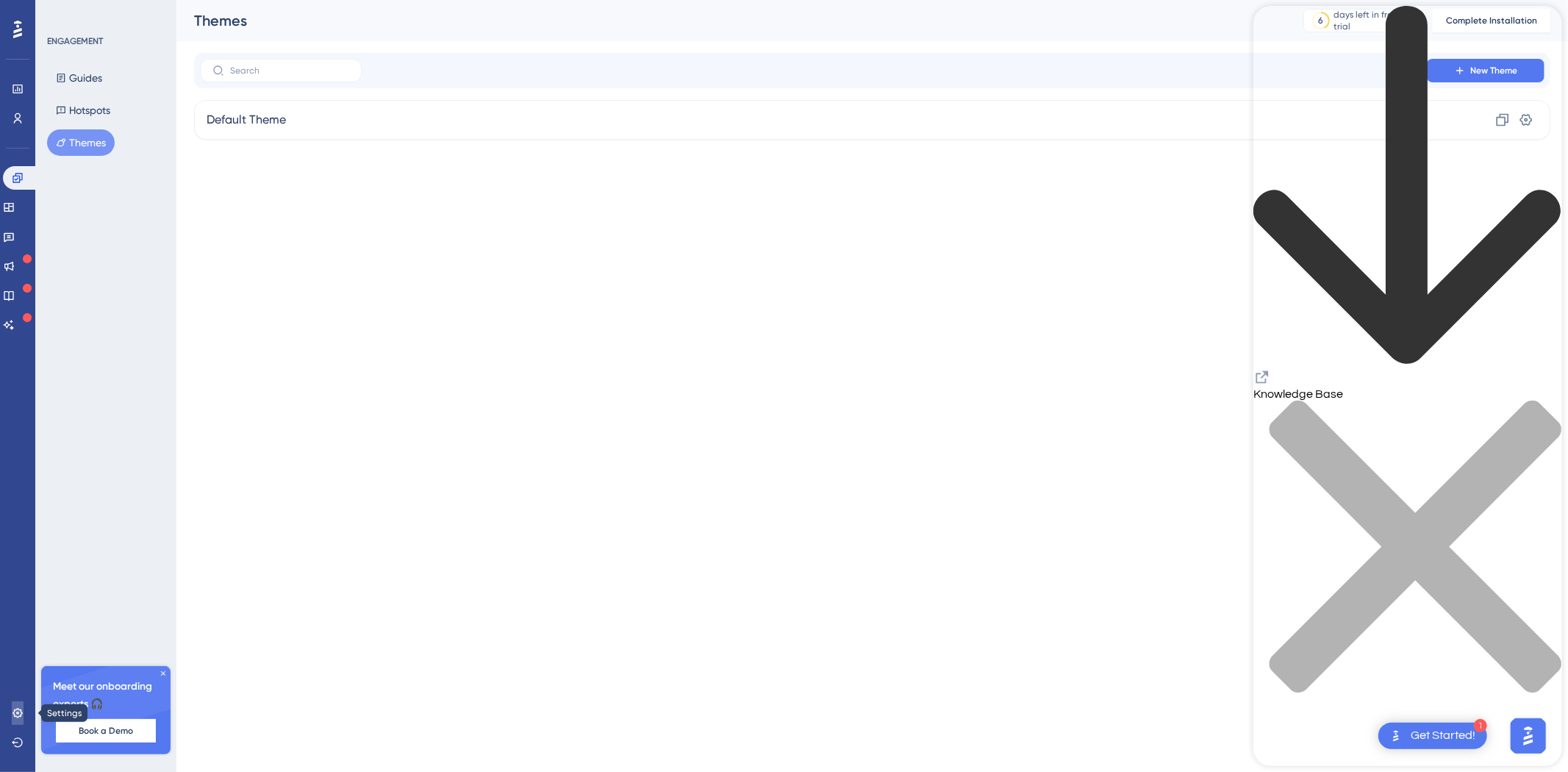
click at [16, 713] on icon at bounding box center [17, 713] width 12 height 12
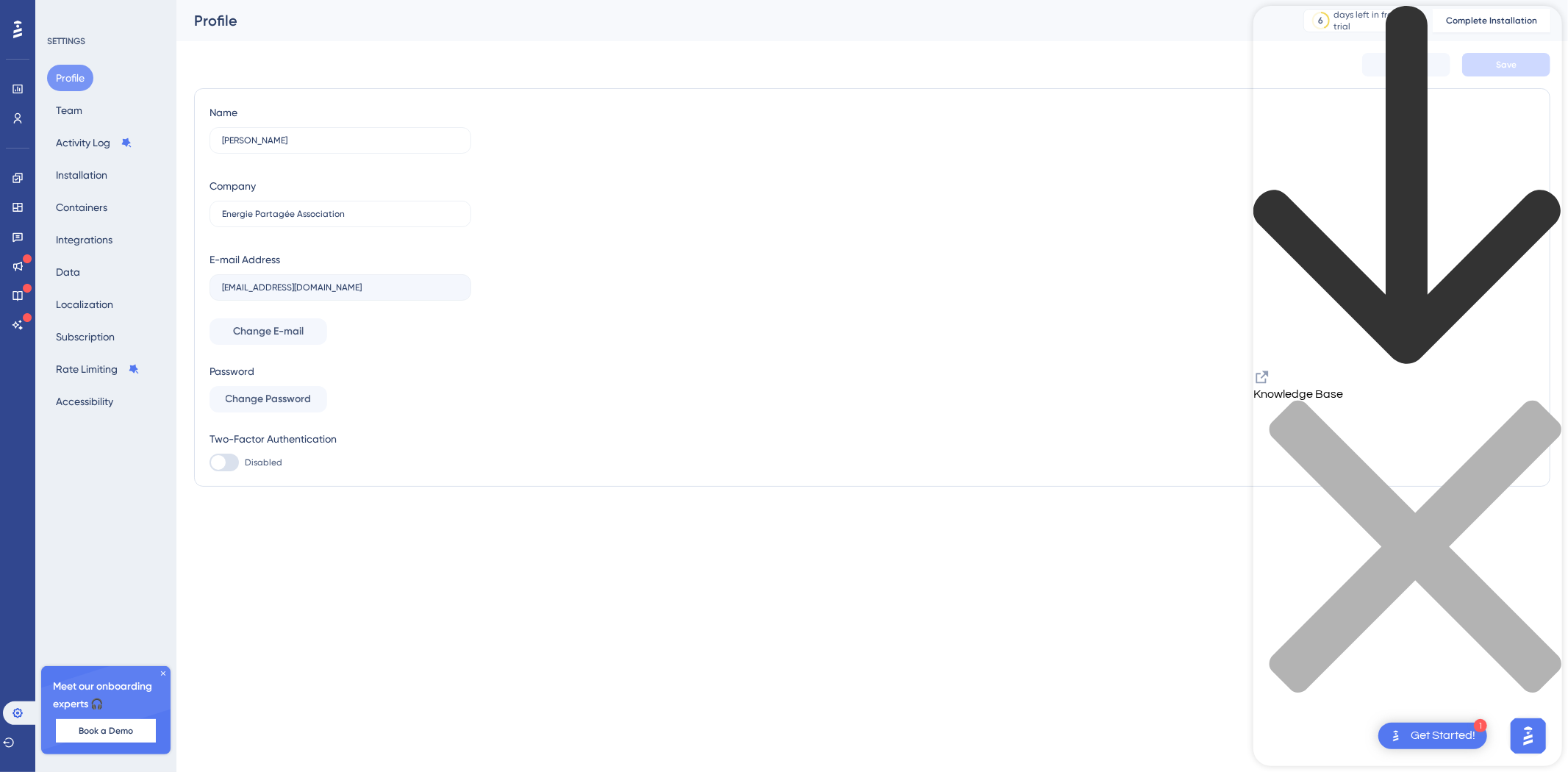
click at [1452, 26] on div "Knowledge Base" at bounding box center [1407, 358] width 309 height 705
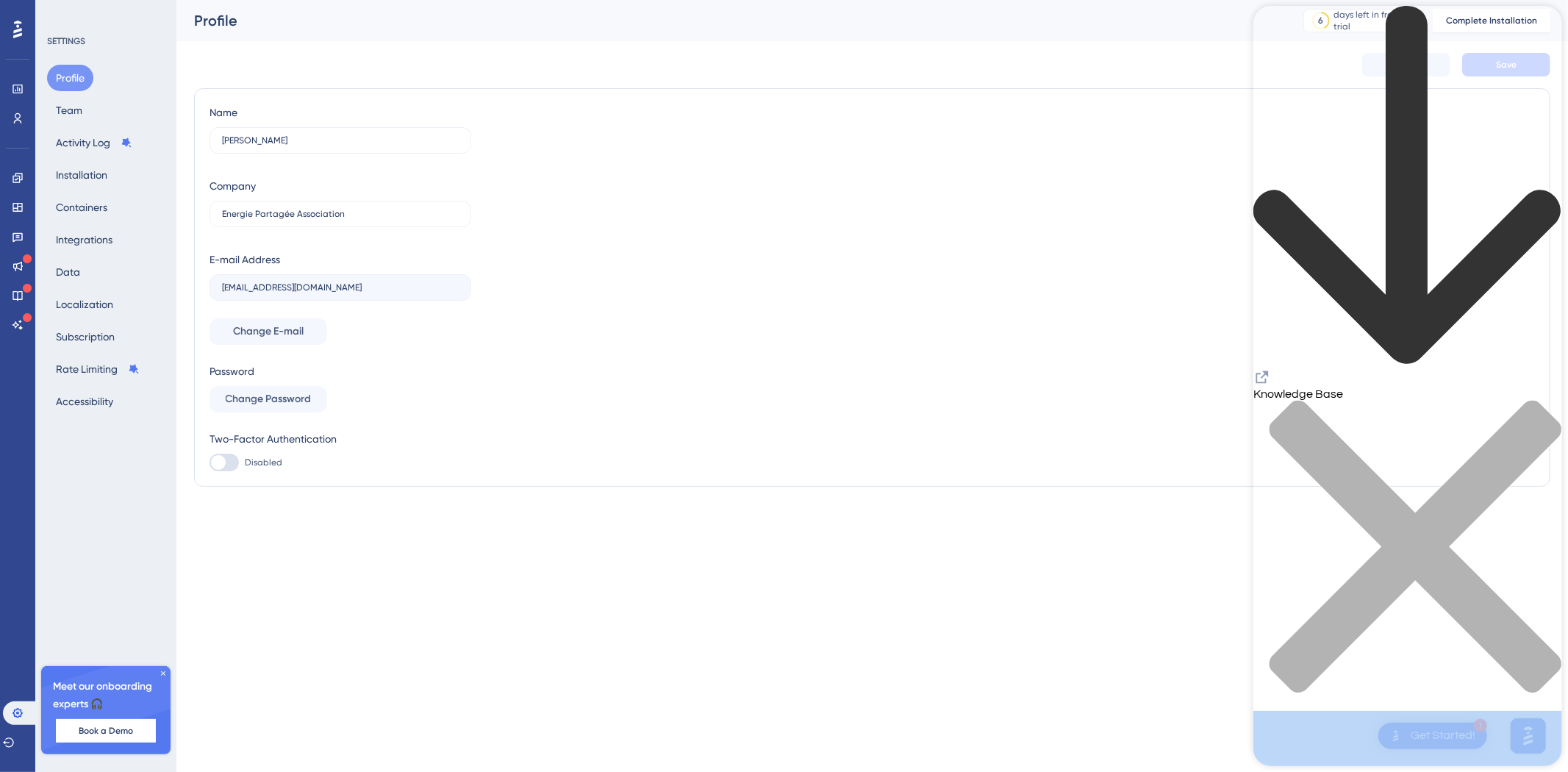
click at [1452, 26] on div "Knowledge Base" at bounding box center [1407, 358] width 309 height 705
click at [1537, 400] on icon "close resource center" at bounding box center [1407, 554] width 309 height 309
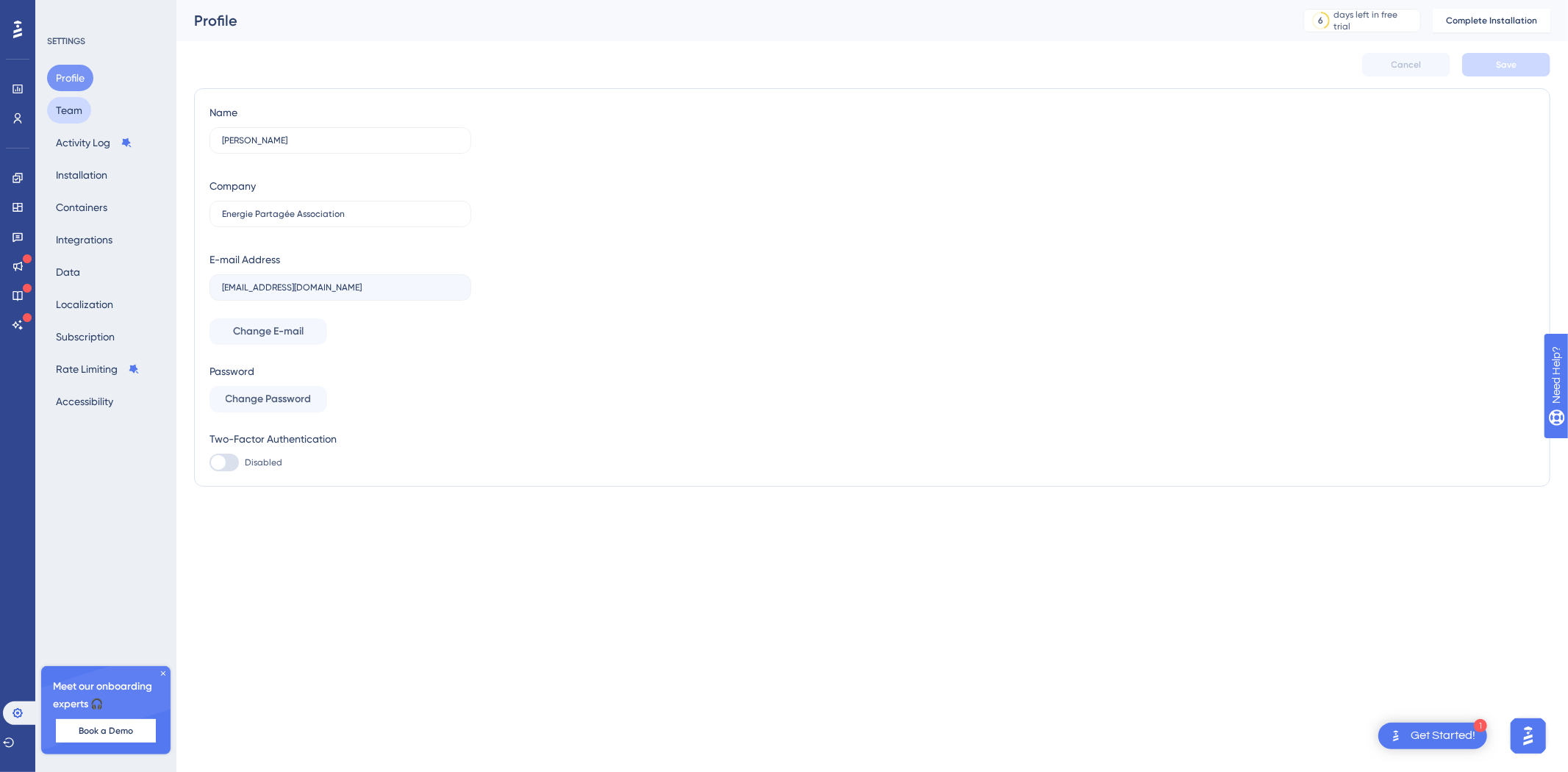
click at [64, 104] on button "Team" at bounding box center [69, 111] width 44 height 27
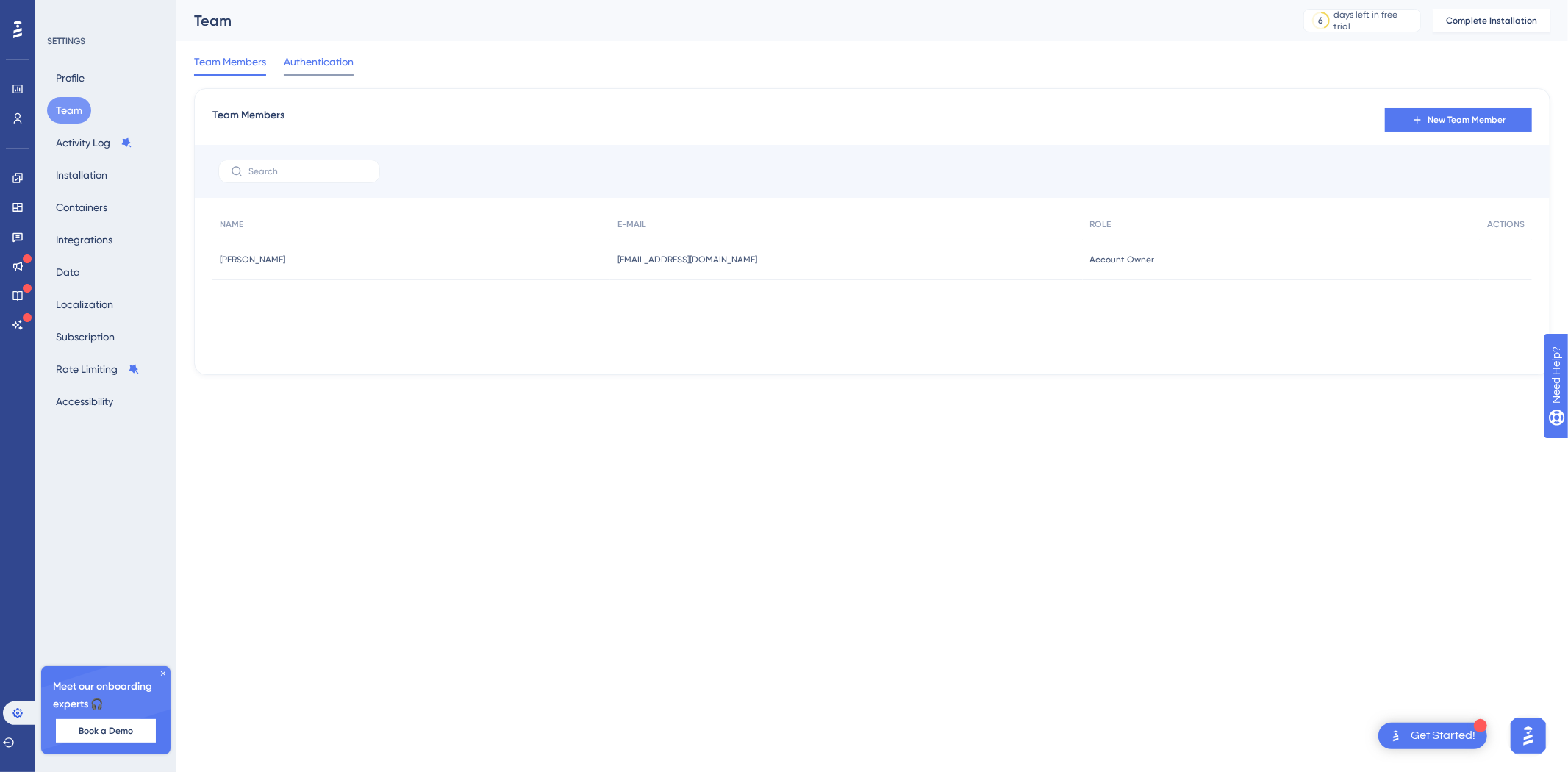
click at [309, 56] on span "Authentication" at bounding box center [319, 62] width 70 height 17
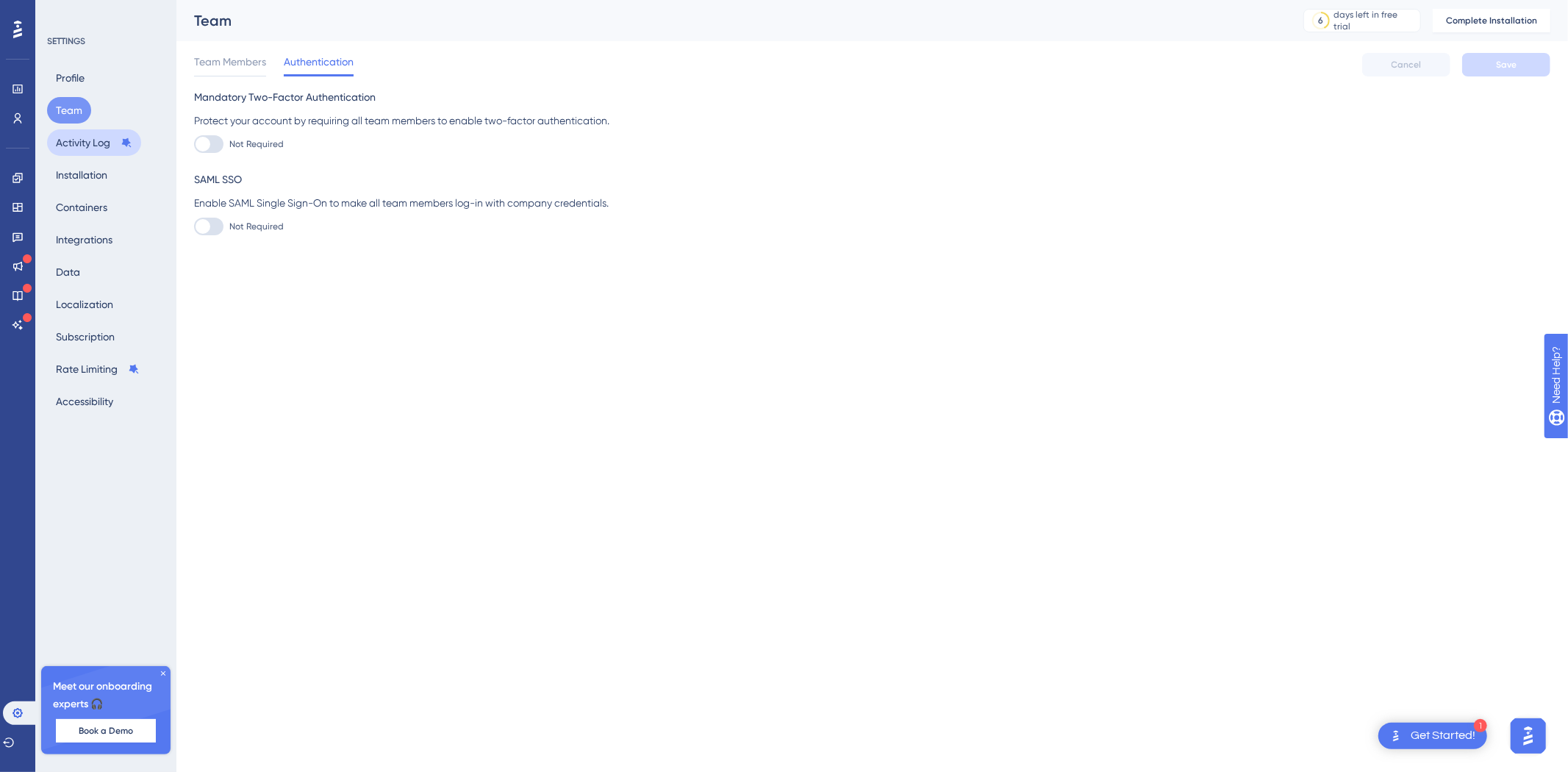
click at [87, 143] on button "Activity Log" at bounding box center [94, 143] width 94 height 27
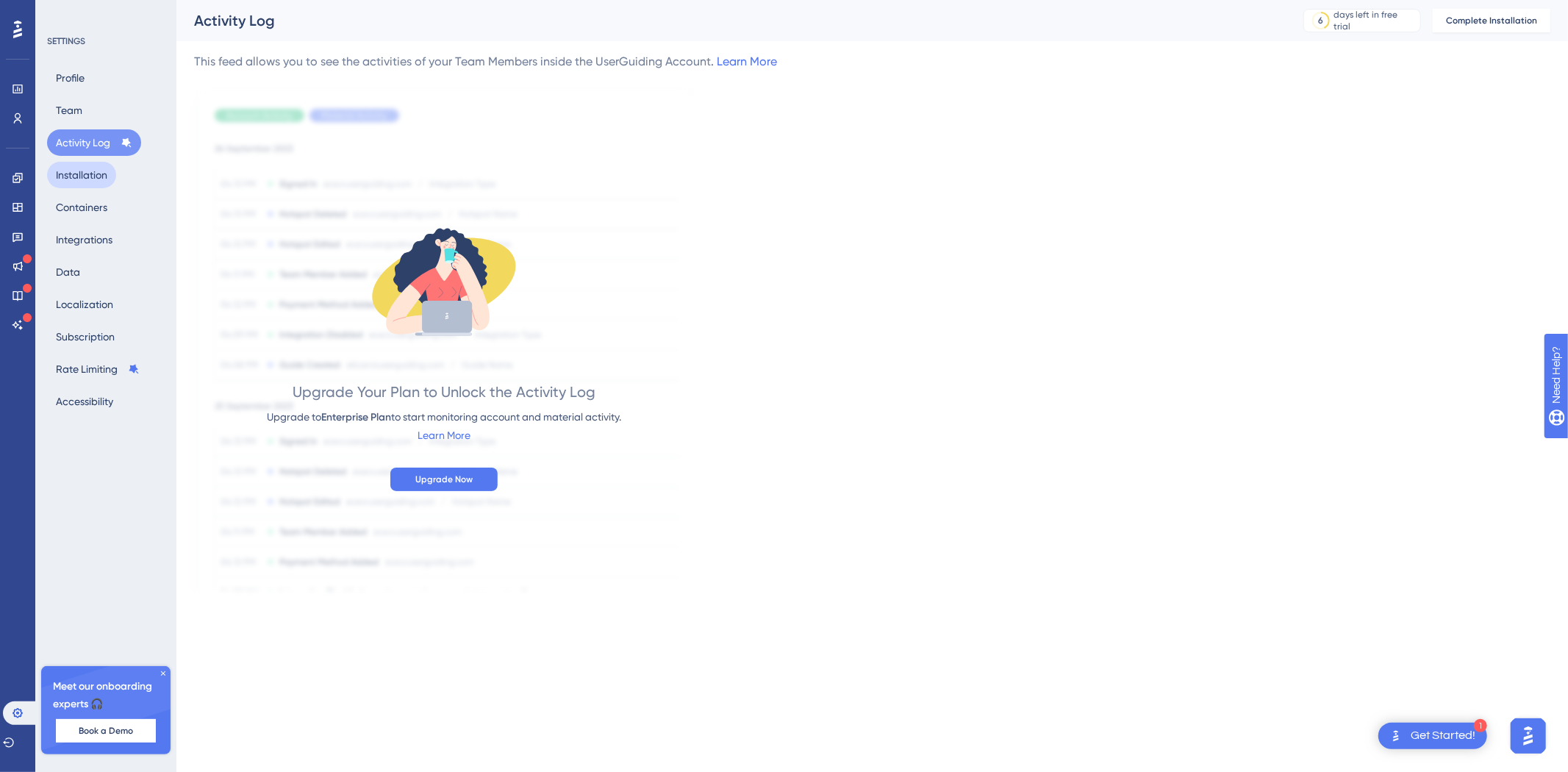
click at [84, 173] on button "Installation" at bounding box center [82, 175] width 69 height 27
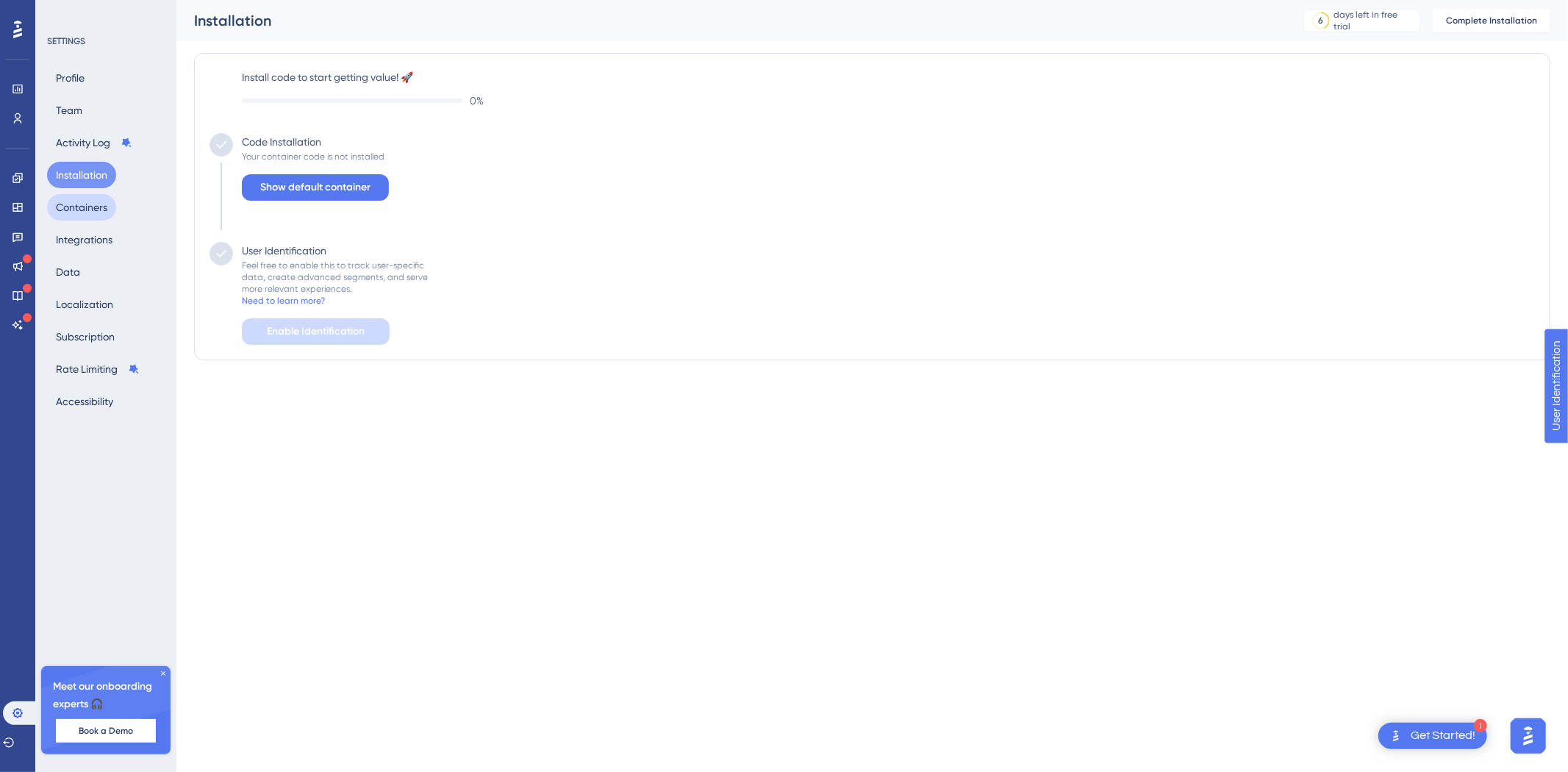
click at [82, 202] on button "Containers" at bounding box center [82, 207] width 69 height 27
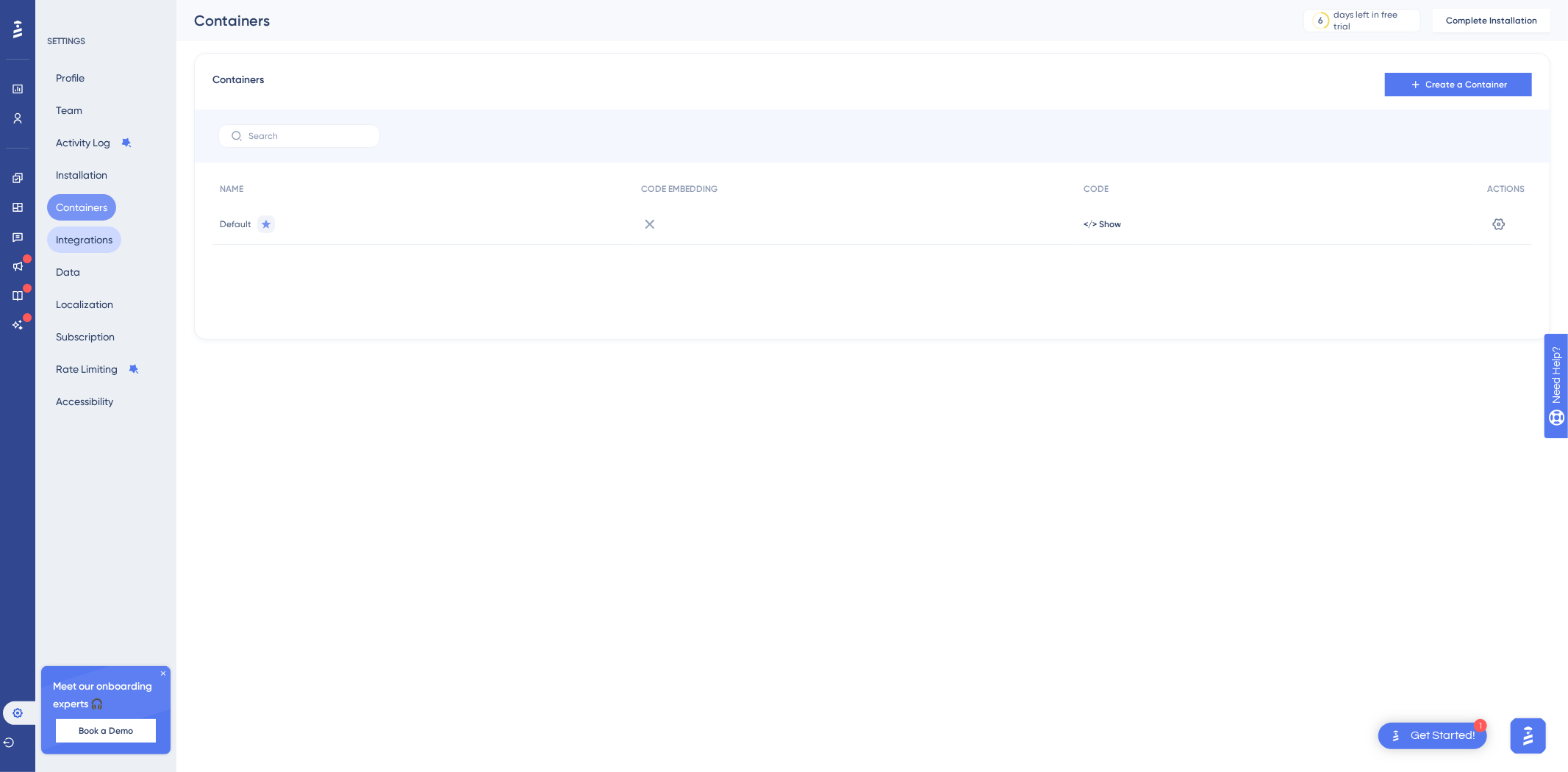
click at [76, 245] on button "Integrations" at bounding box center [84, 240] width 74 height 27
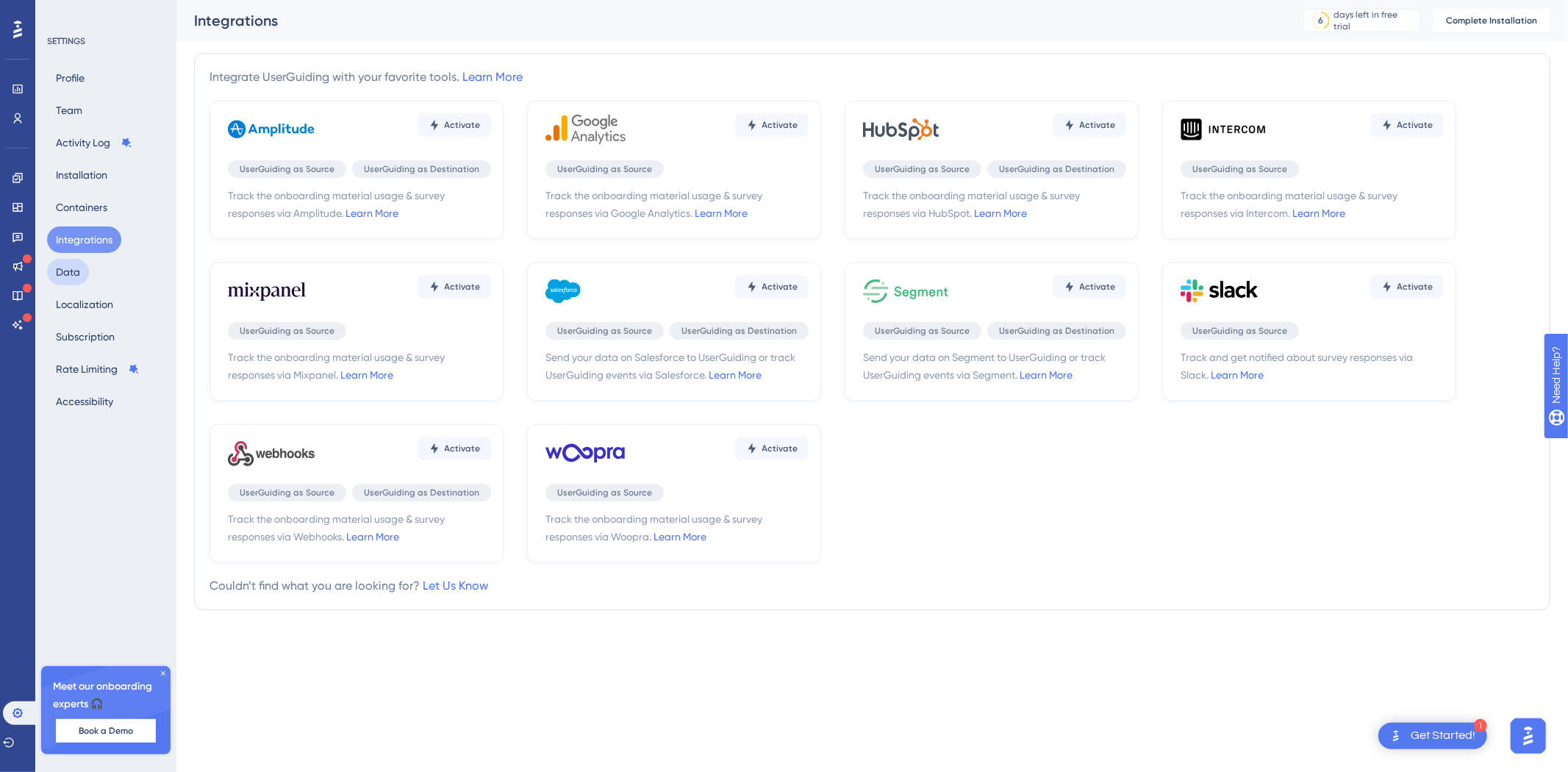
click at [72, 278] on button "Data" at bounding box center [68, 272] width 42 height 27
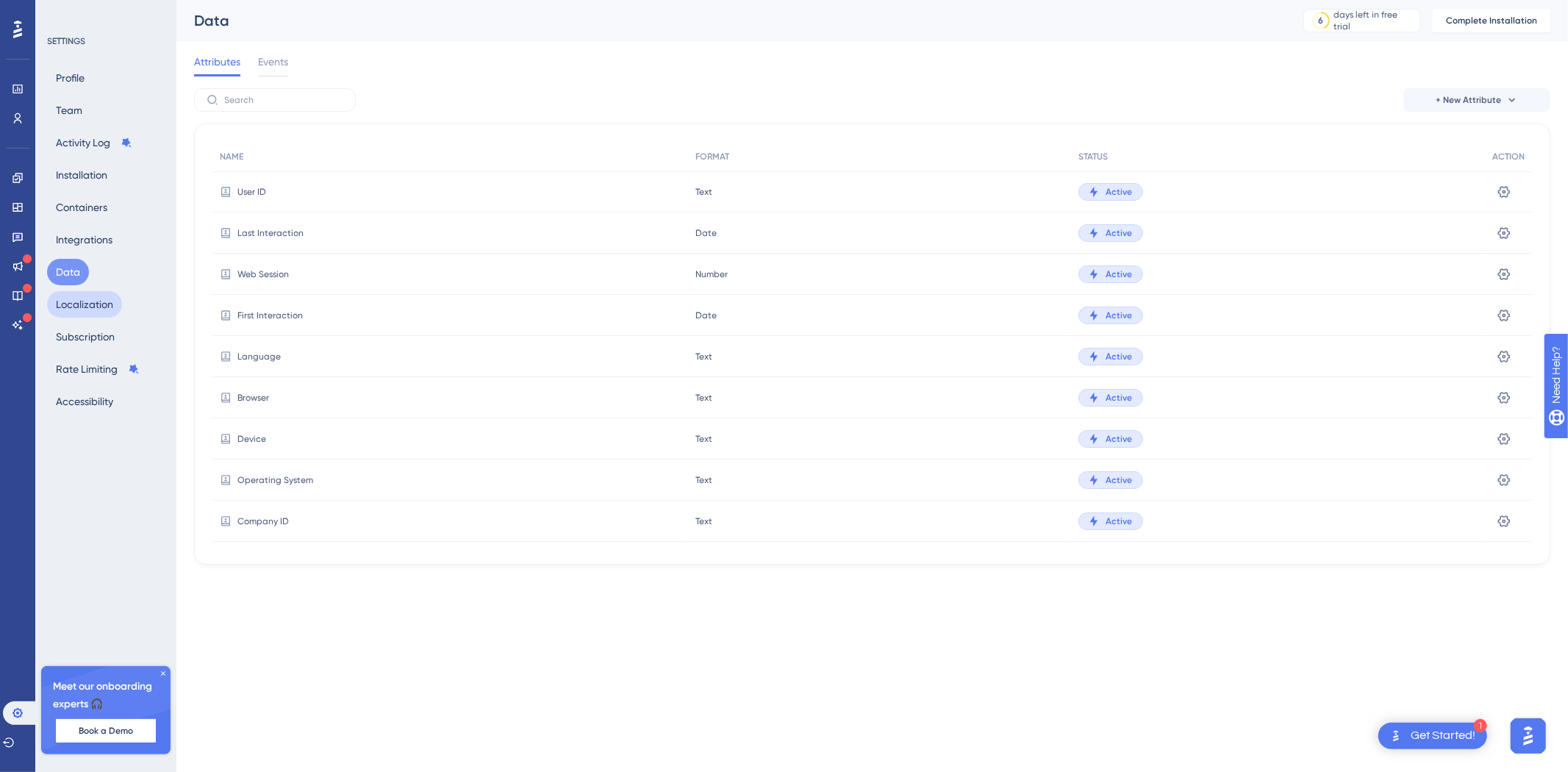
click at [76, 301] on button "Localization" at bounding box center [85, 304] width 75 height 27
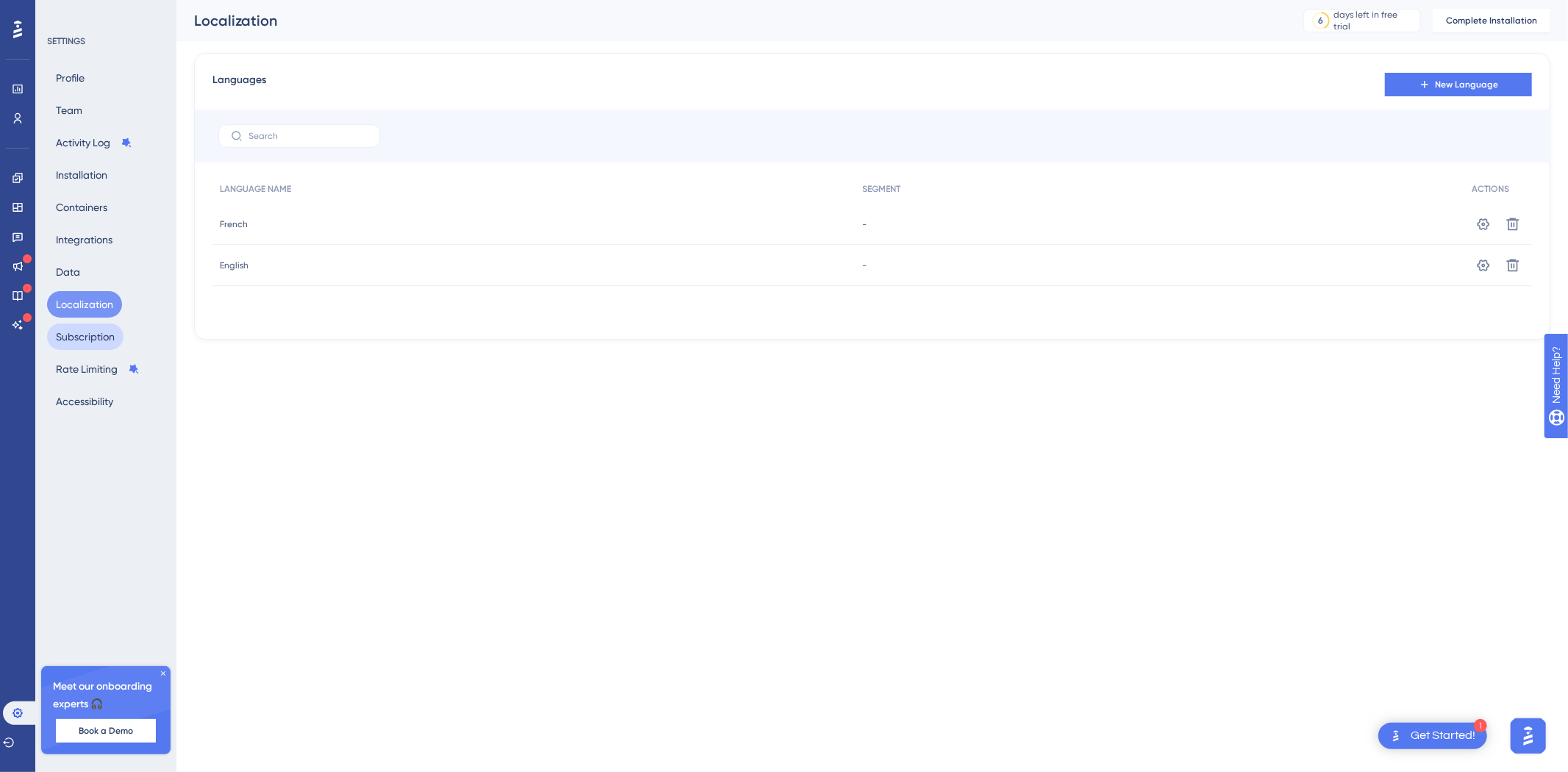
click at [83, 332] on button "Subscription" at bounding box center [86, 337] width 77 height 27
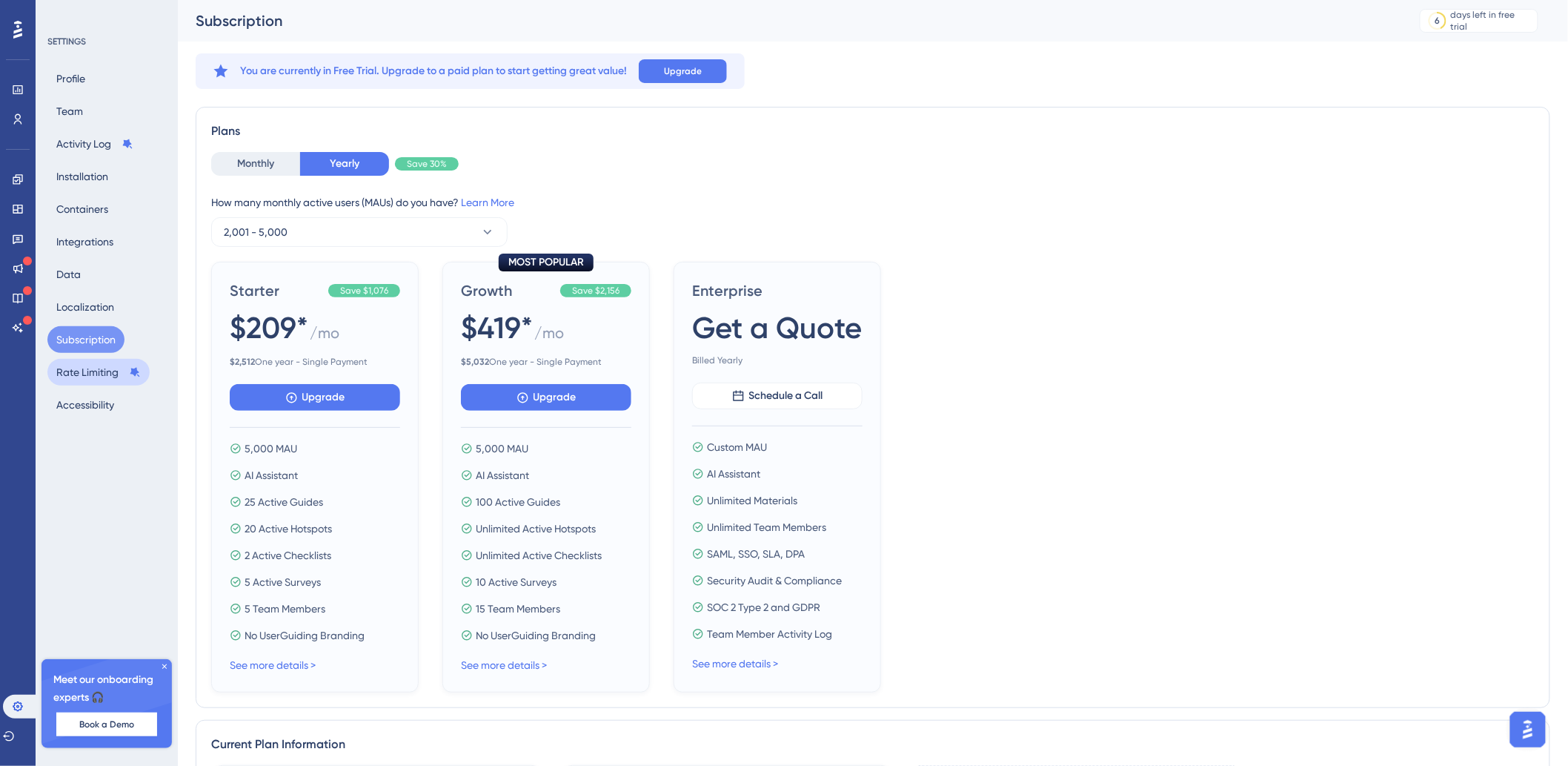
click at [90, 379] on button "Rate Limiting" at bounding box center [99, 373] width 102 height 27
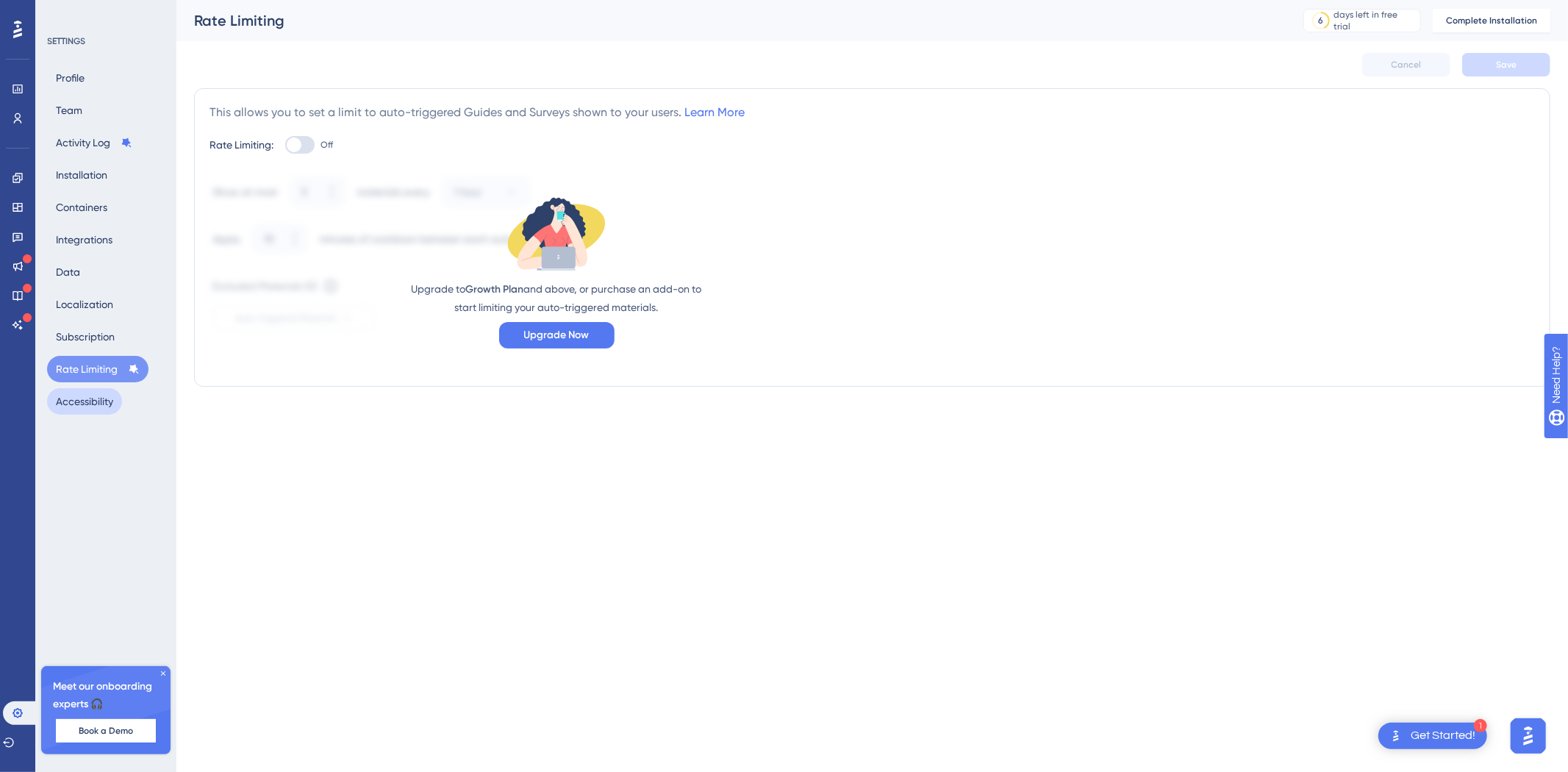
click at [86, 403] on button "Accessibility" at bounding box center [85, 402] width 75 height 27
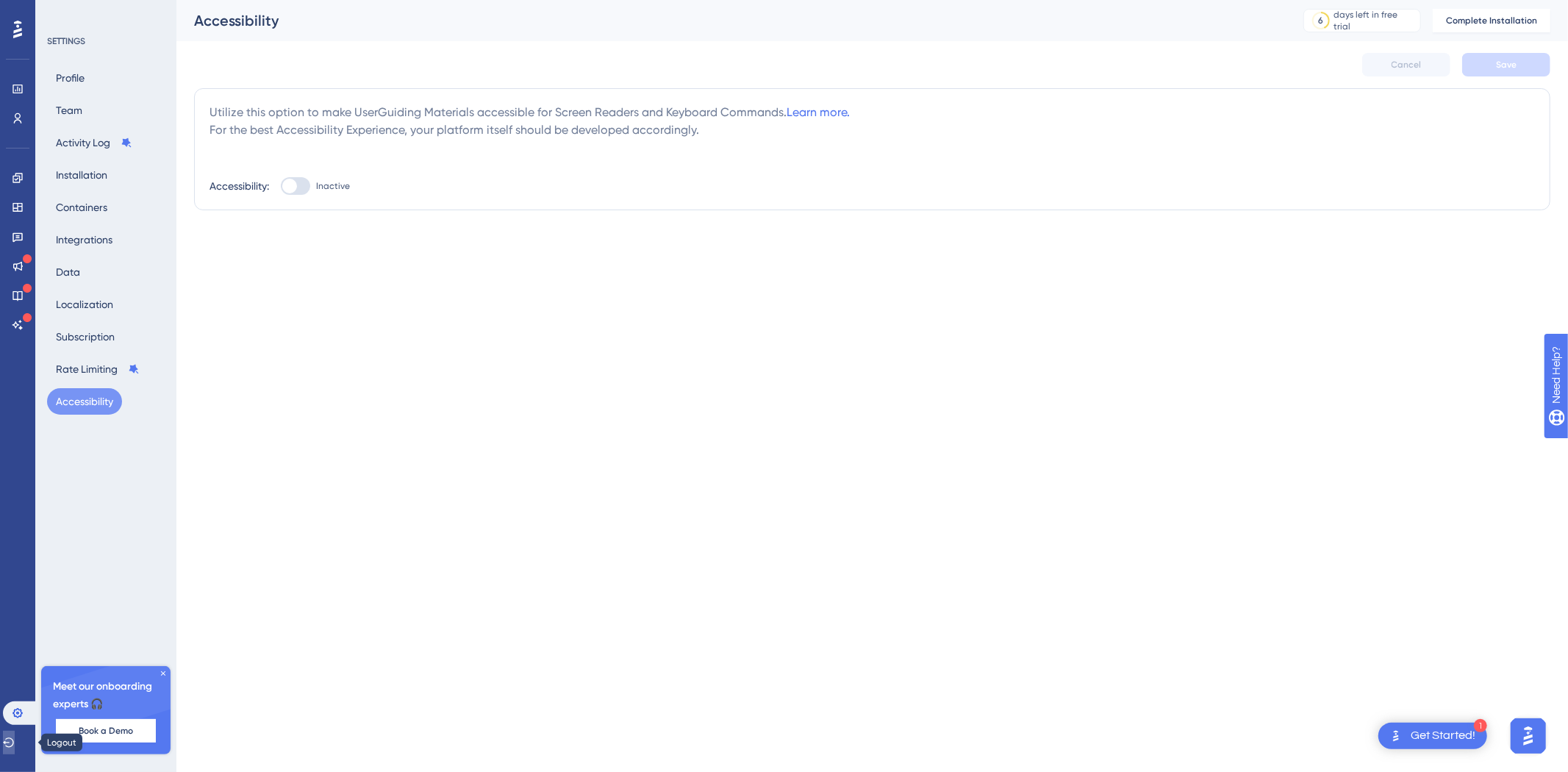
click at [15, 736] on icon at bounding box center [9, 742] width 12 height 12
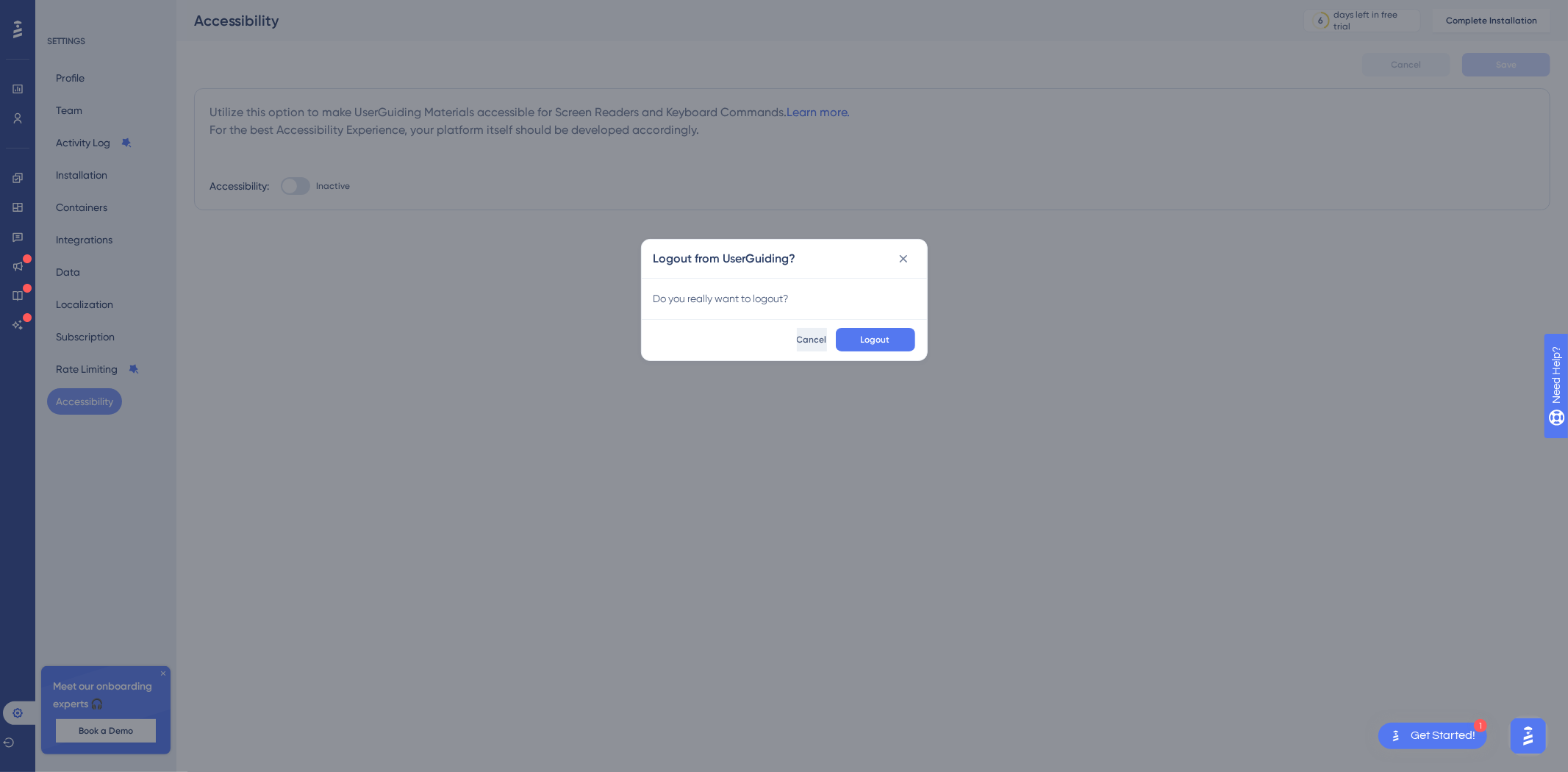
click at [797, 347] on button "Cancel" at bounding box center [812, 339] width 30 height 23
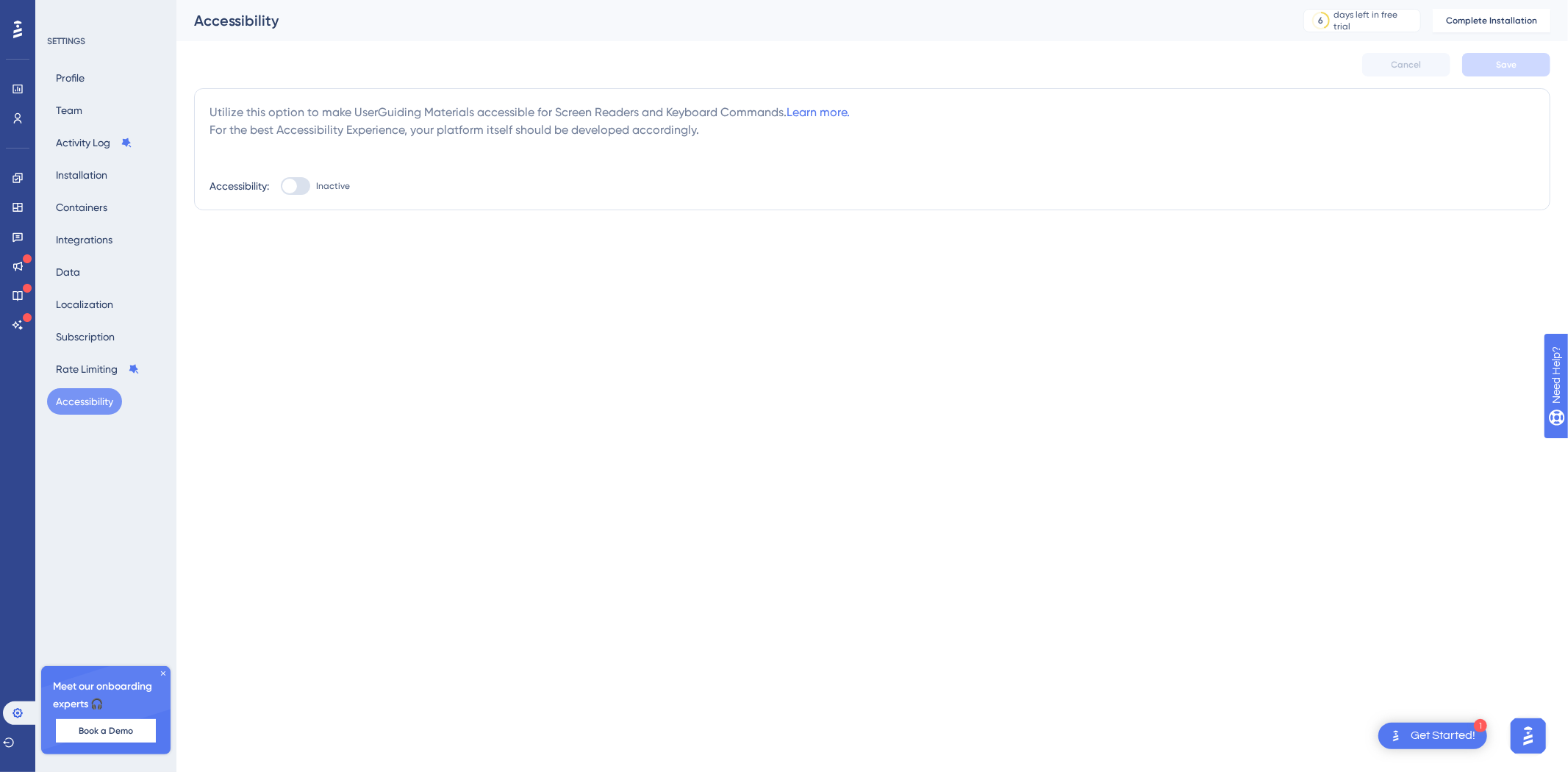
click at [1459, 744] on div "1 Get Started!" at bounding box center [1432, 736] width 109 height 27
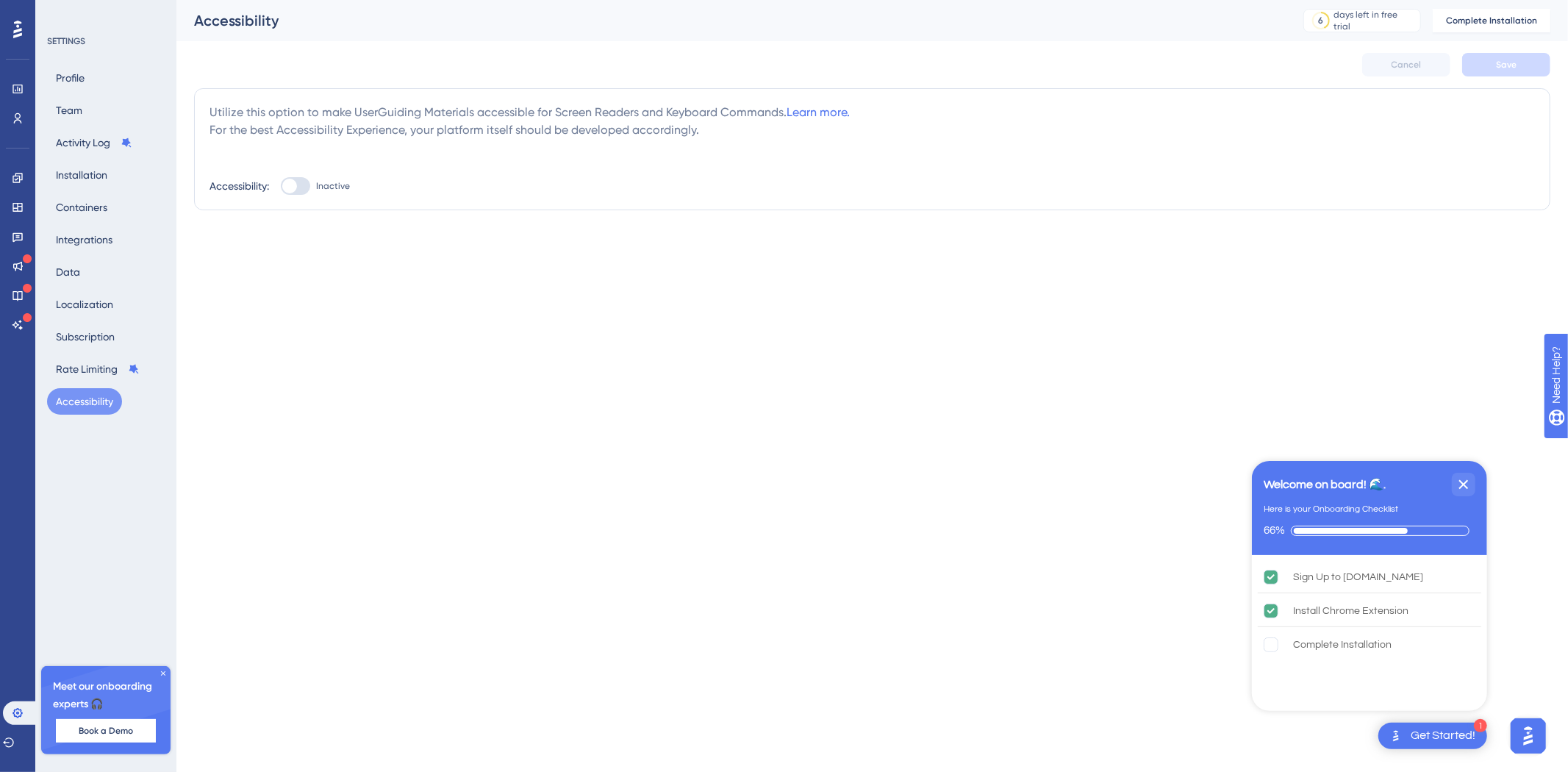
click at [1529, 730] on img "Open AI Assistant Launcher" at bounding box center [1527, 735] width 27 height 27
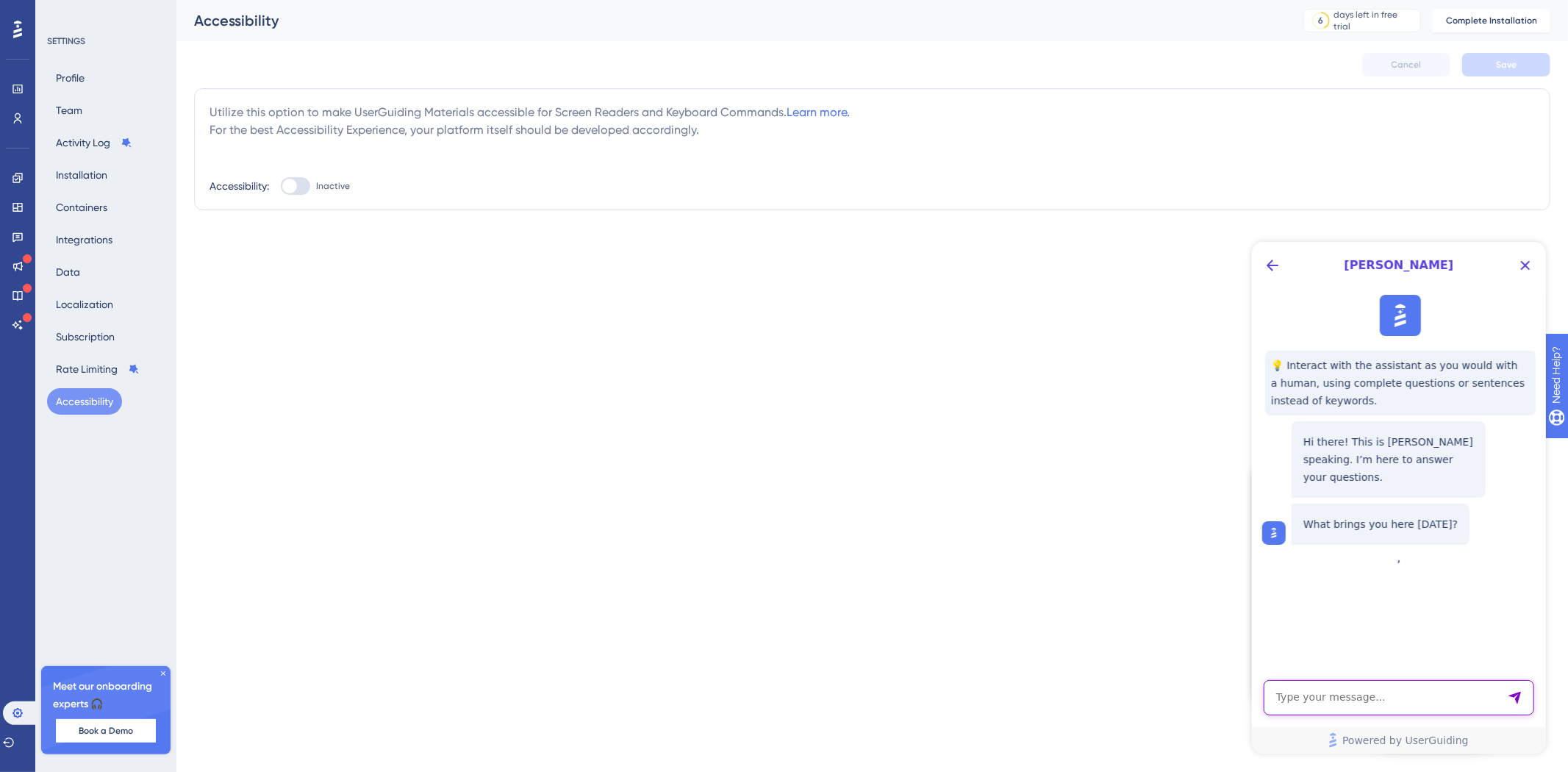
click at [1387, 707] on textarea "AI Assistant Text Input" at bounding box center [1397, 697] width 270 height 35
type textarea "I would like to delete my account"
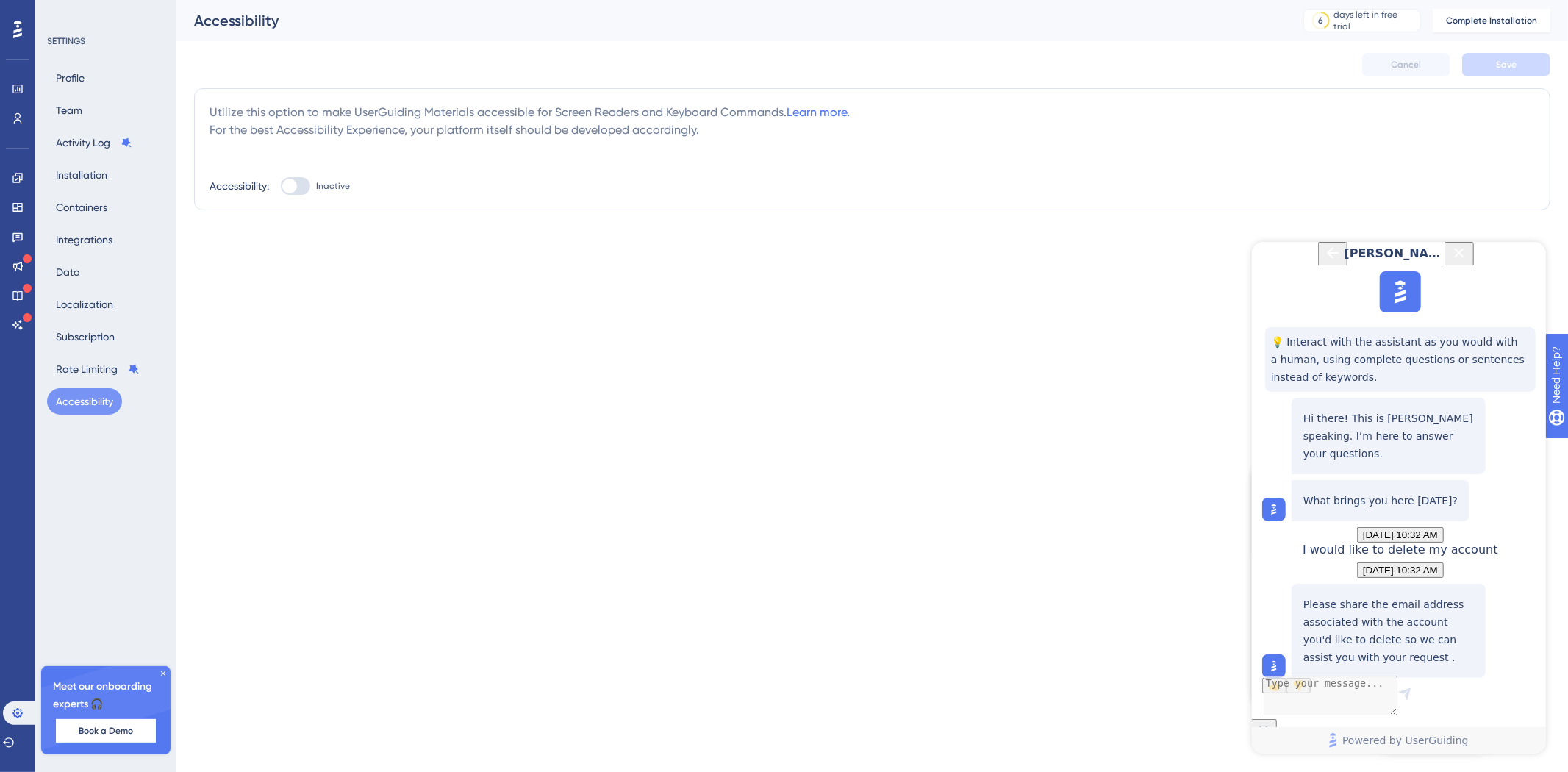
scroll to position [111, 0]
click at [1321, 692] on textarea "AI Assistant Text Input" at bounding box center [1397, 697] width 270 height 35
type textarea "[PERSON_NAME]"
click at [1282, 696] on textarea "[PERSON_NAME]" at bounding box center [1397, 697] width 270 height 35
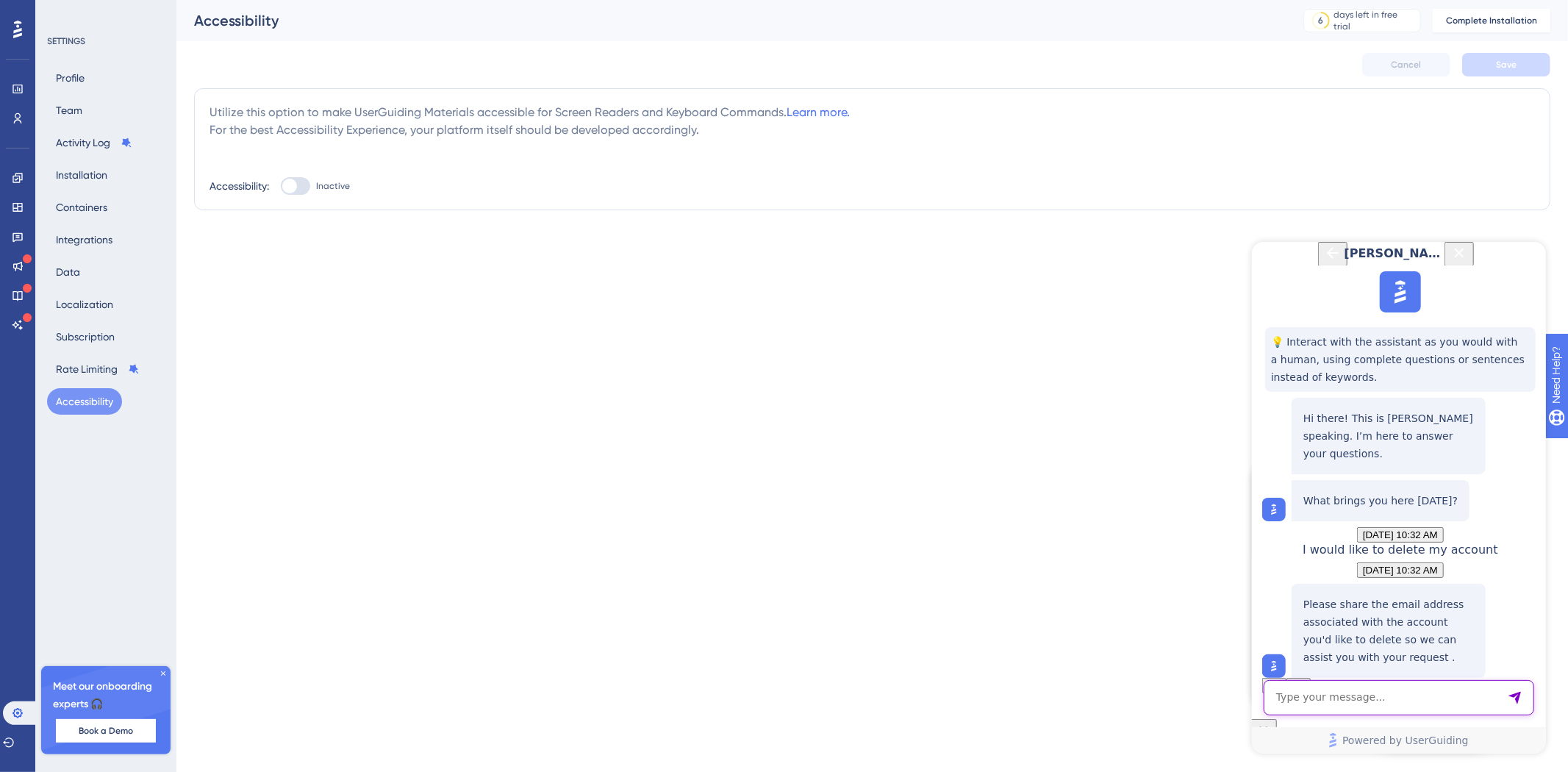
paste textarea "[EMAIL_ADDRESS][DOMAIN_NAME]"
type textarea "[EMAIL_ADDRESS][DOMAIN_NAME]"
click at [1350, 687] on textarea "AI Assistant Text Input" at bounding box center [1397, 697] width 270 height 35
type textarea "Thank you"
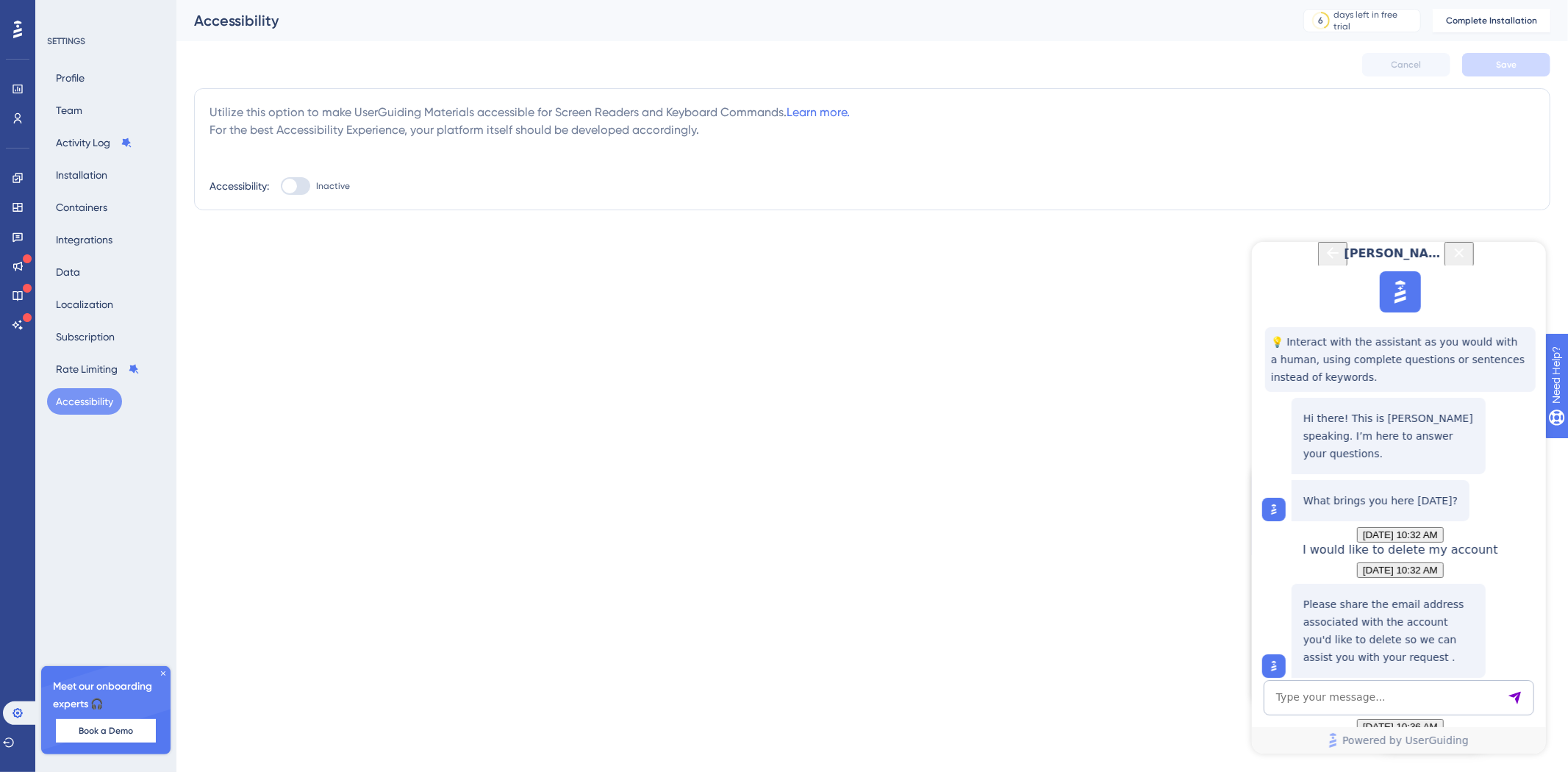
scroll to position [563, 0]
click at [1366, 692] on textarea "AI Assistant Text Input" at bounding box center [1397, 697] width 270 height 35
click at [1326, 695] on textarea "How much will it take" at bounding box center [1397, 697] width 270 height 35
click at [1417, 697] on textarea "How much time will it take" at bounding box center [1397, 697] width 270 height 35
type textarea "How much time will it take?"
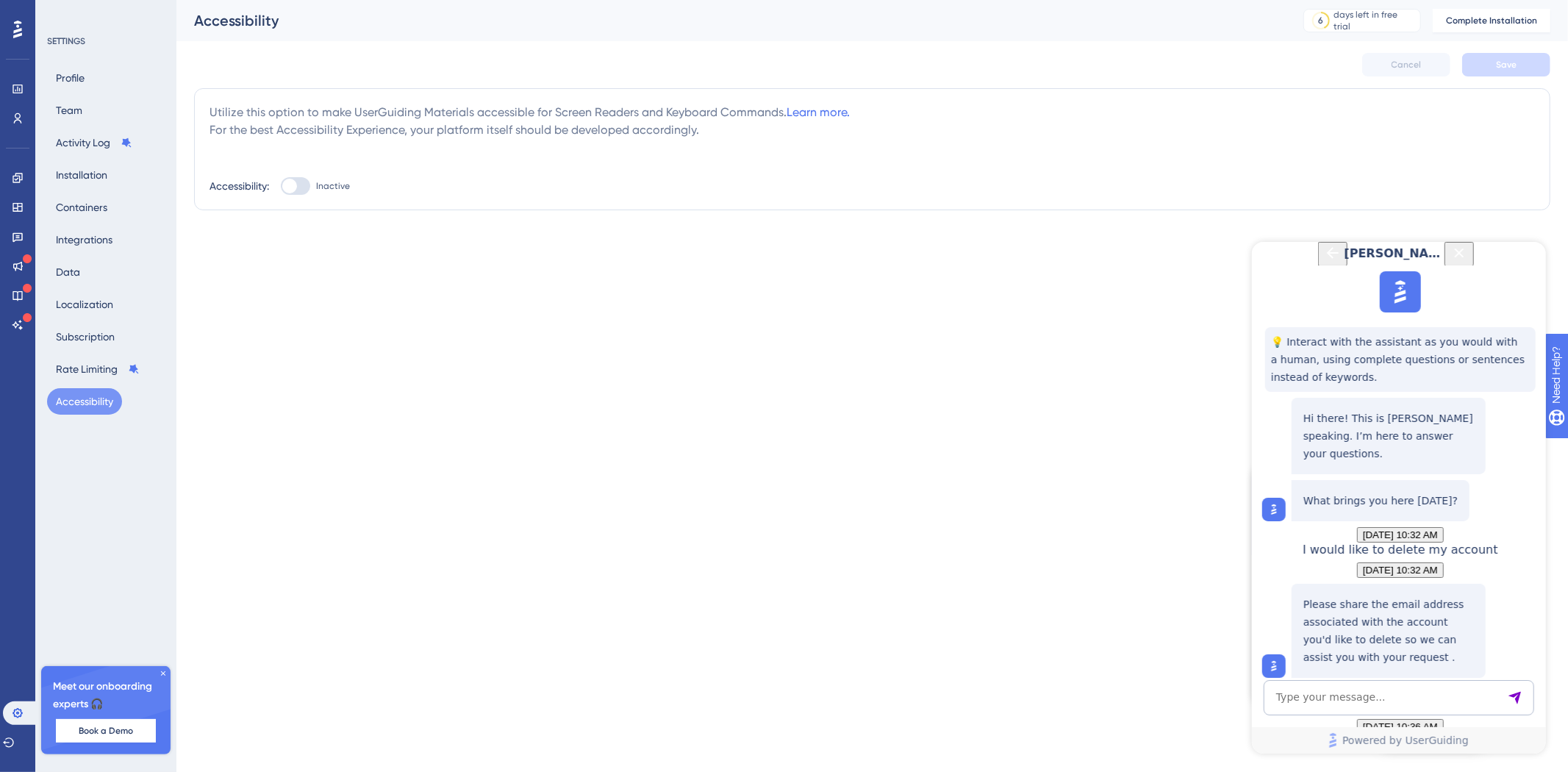
scroll to position [763, 0]
click at [1467, 261] on icon "Close Button" at bounding box center [1458, 251] width 17 height 17
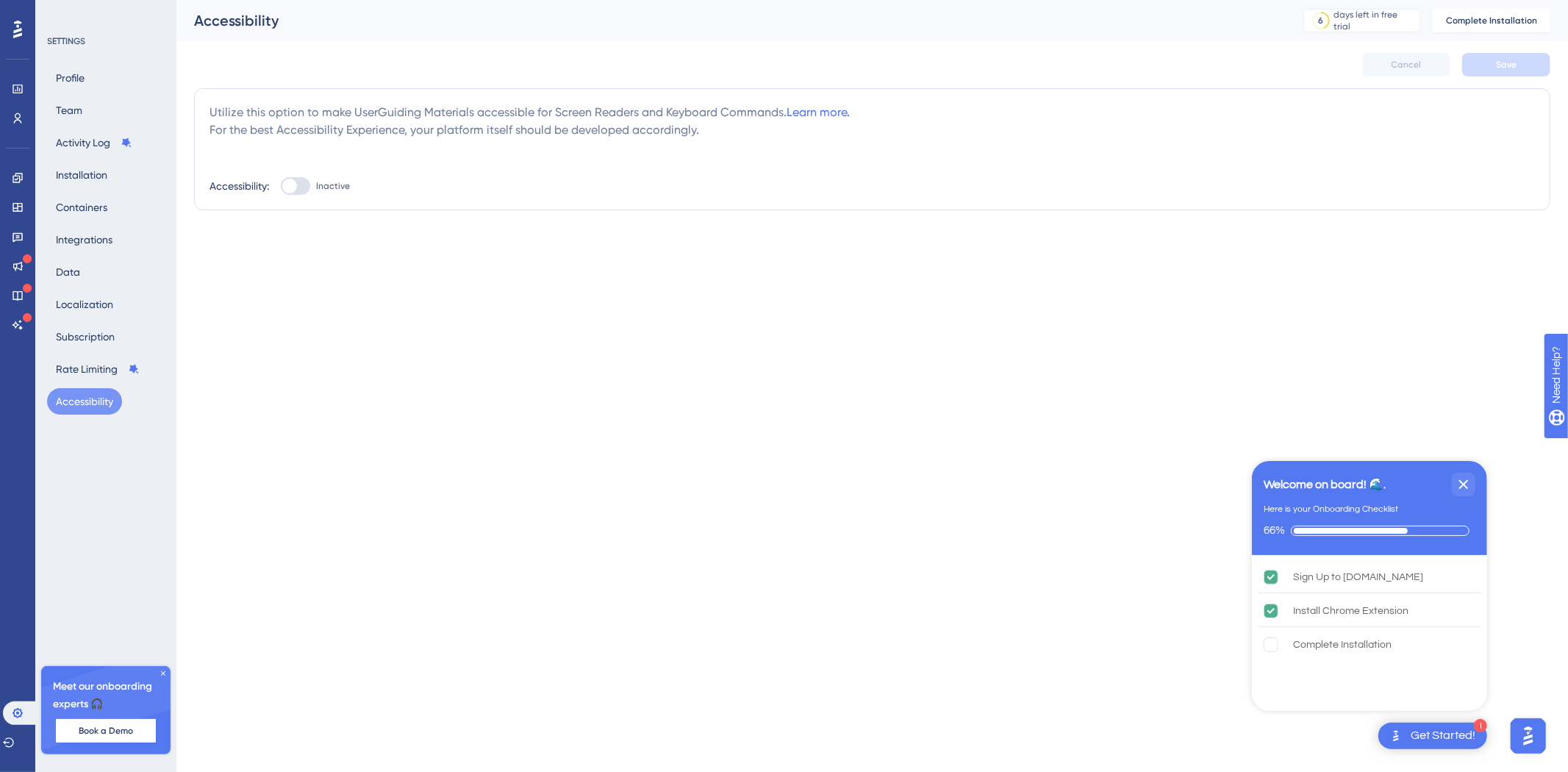
scroll to position [0, 0]
